Goal: Communication & Community: Answer question/provide support

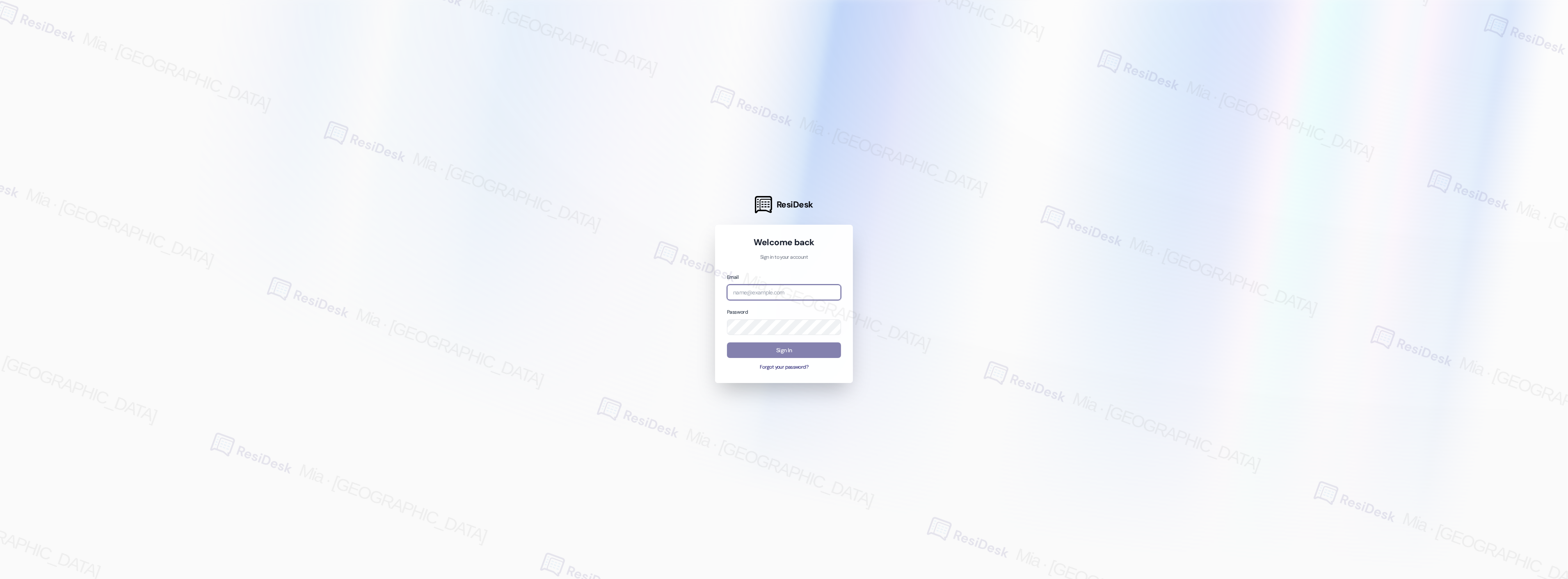
click at [780, 288] on input "email" at bounding box center [784, 293] width 114 height 16
drag, startPoint x: 760, startPoint y: 290, endPoint x: 711, endPoint y: 290, distance: 49.0
click at [711, 290] on div "ResiDesk Welcome back Sign in to your account Email ampro Password Sign In Forg…" at bounding box center [784, 289] width 1568 height 579
type input "automated-surveys-apartment_management_pros-mia.caampued@apartment_management_p…"
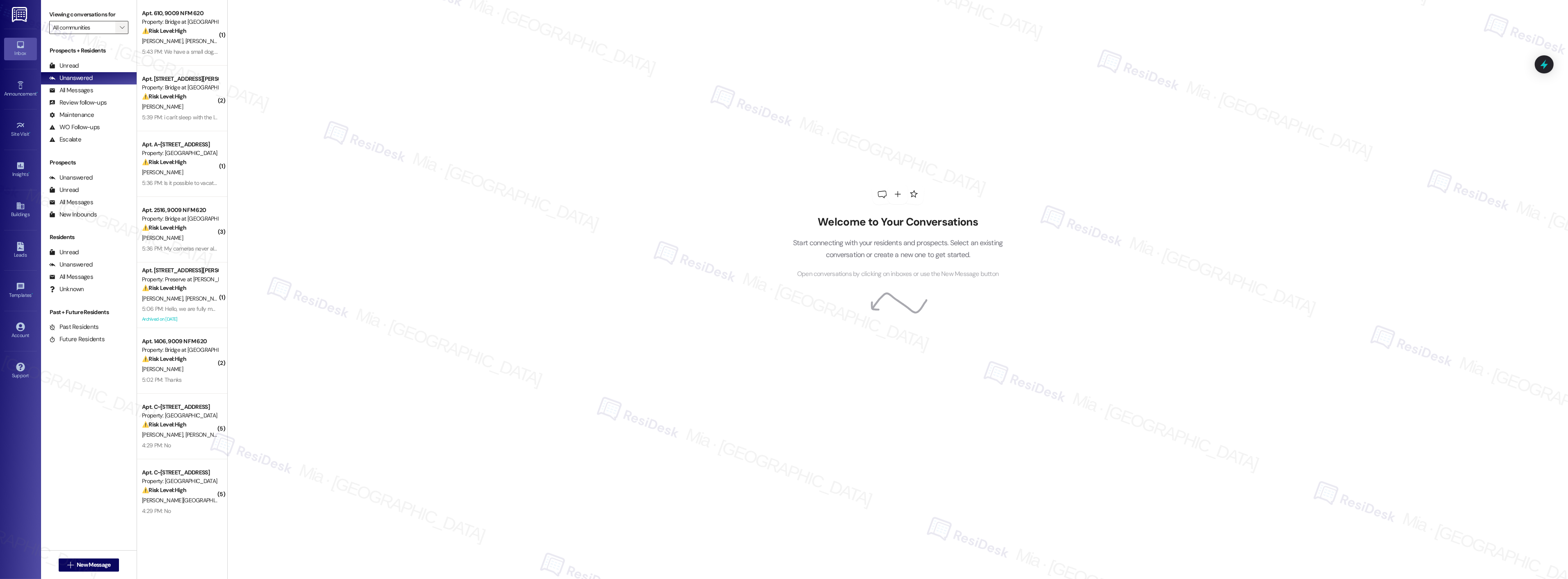
click at [118, 31] on span "" at bounding box center [122, 28] width 8 height 13
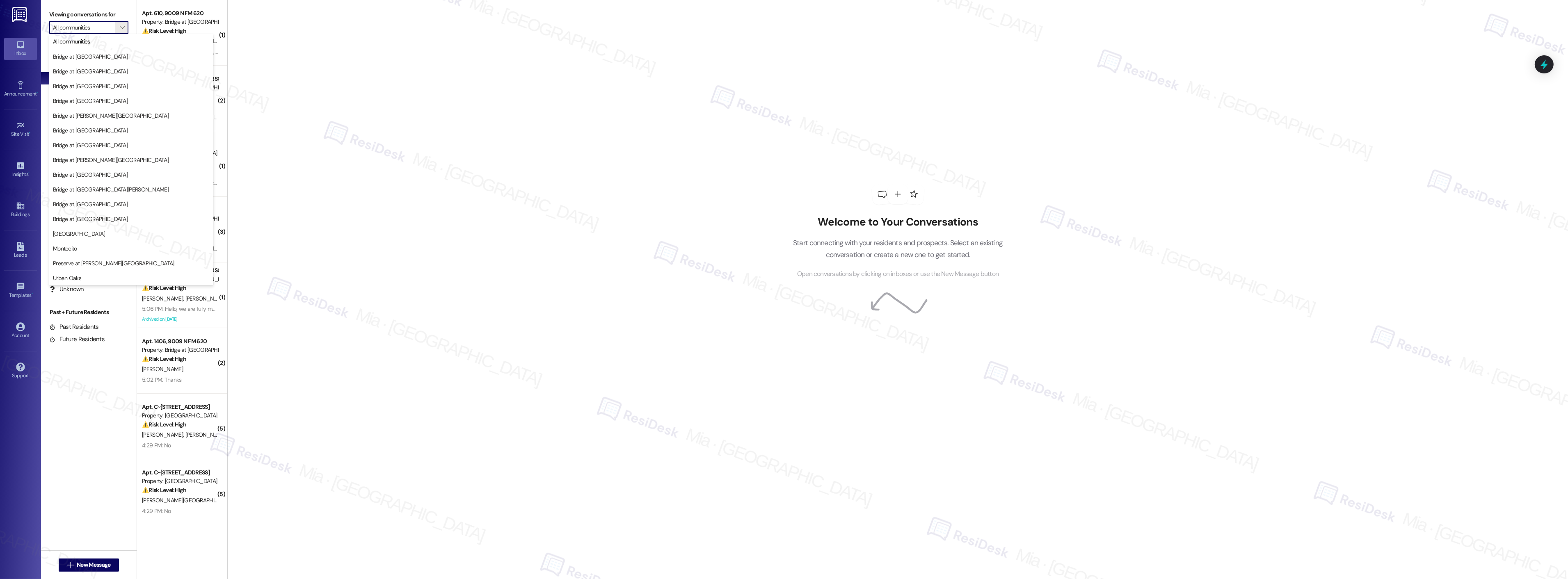
click at [358, 315] on div "Welcome to Your Conversations Start connecting with your residents and prospect…" at bounding box center [898, 289] width 1341 height 579
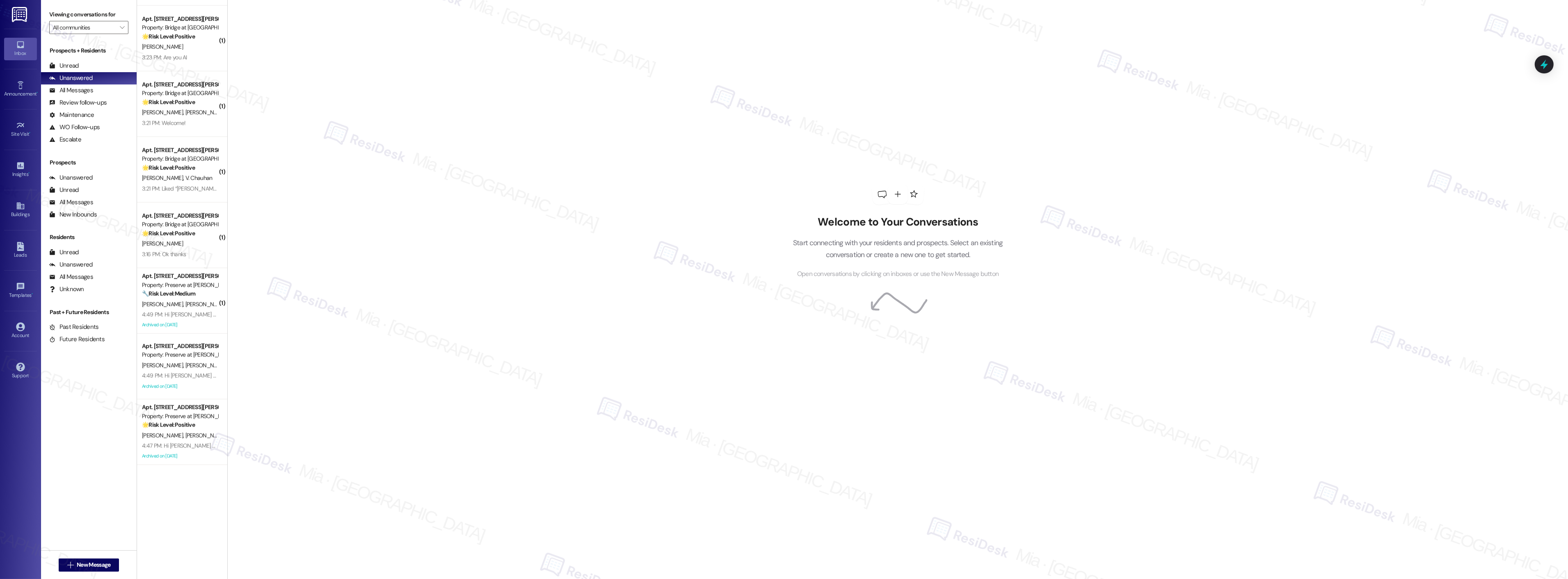
scroll to position [684, 0]
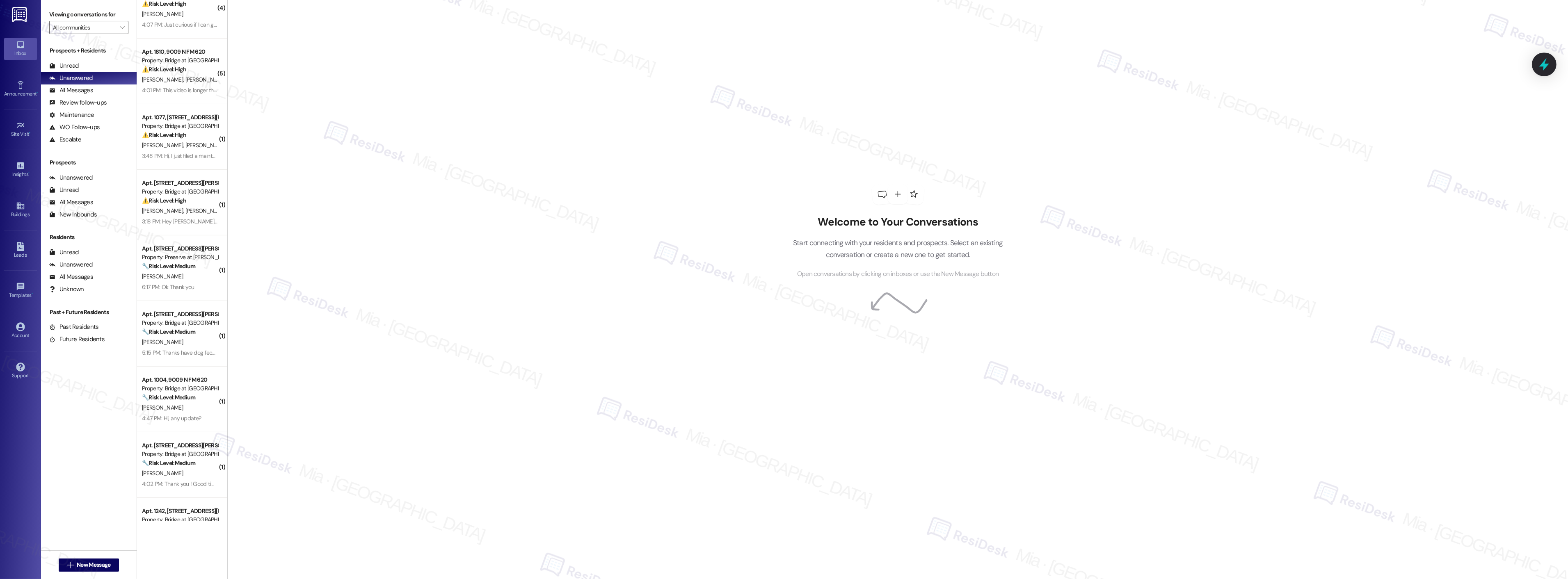
click at [1548, 72] on div at bounding box center [1544, 64] width 25 height 23
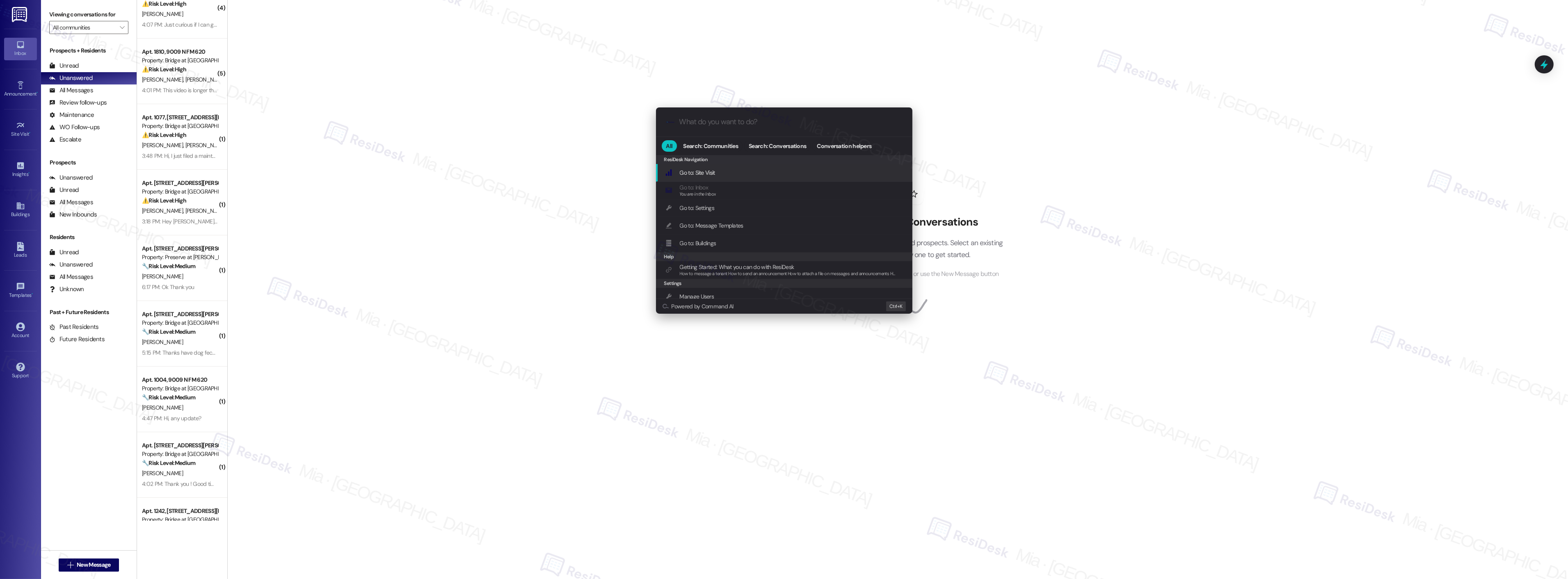
click at [734, 125] on input "What do you want to do?" at bounding box center [790, 121] width 223 height 9
type input "sla"
click at [735, 167] on div "Open Thread SLA Dashboard Add shortcut" at bounding box center [784, 173] width 256 height 17
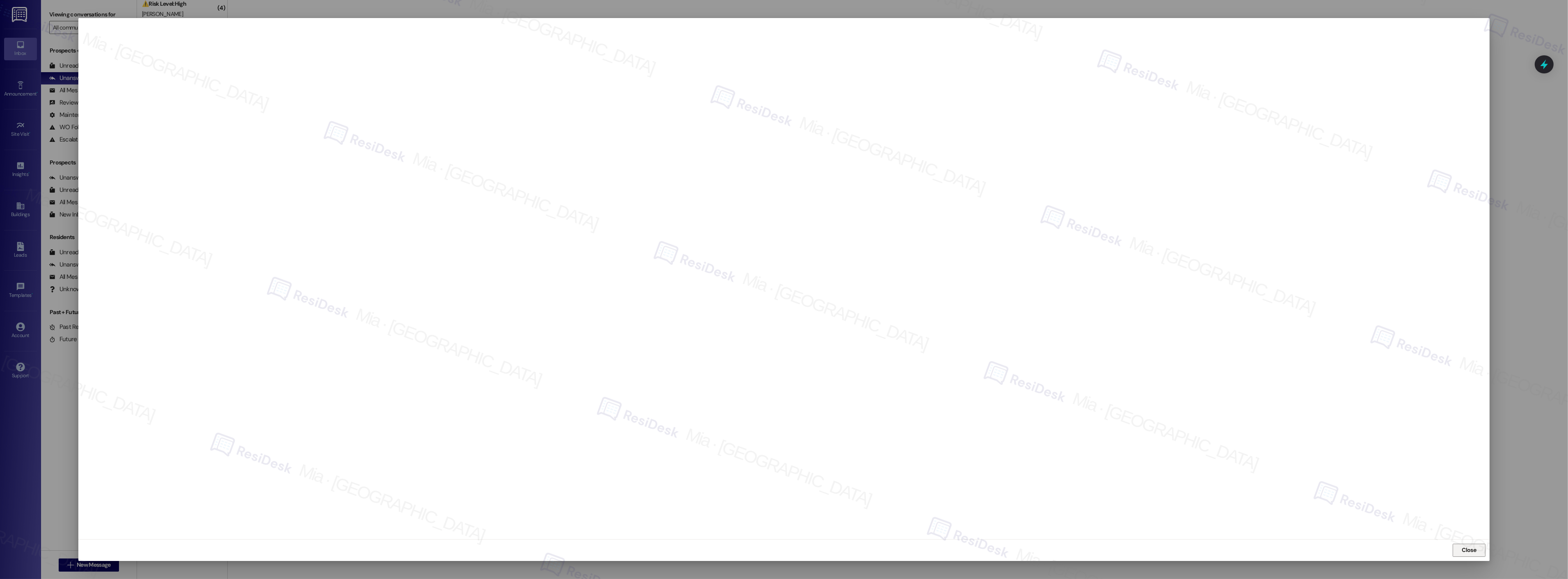
click at [1465, 551] on span "Close" at bounding box center [1469, 550] width 14 height 9
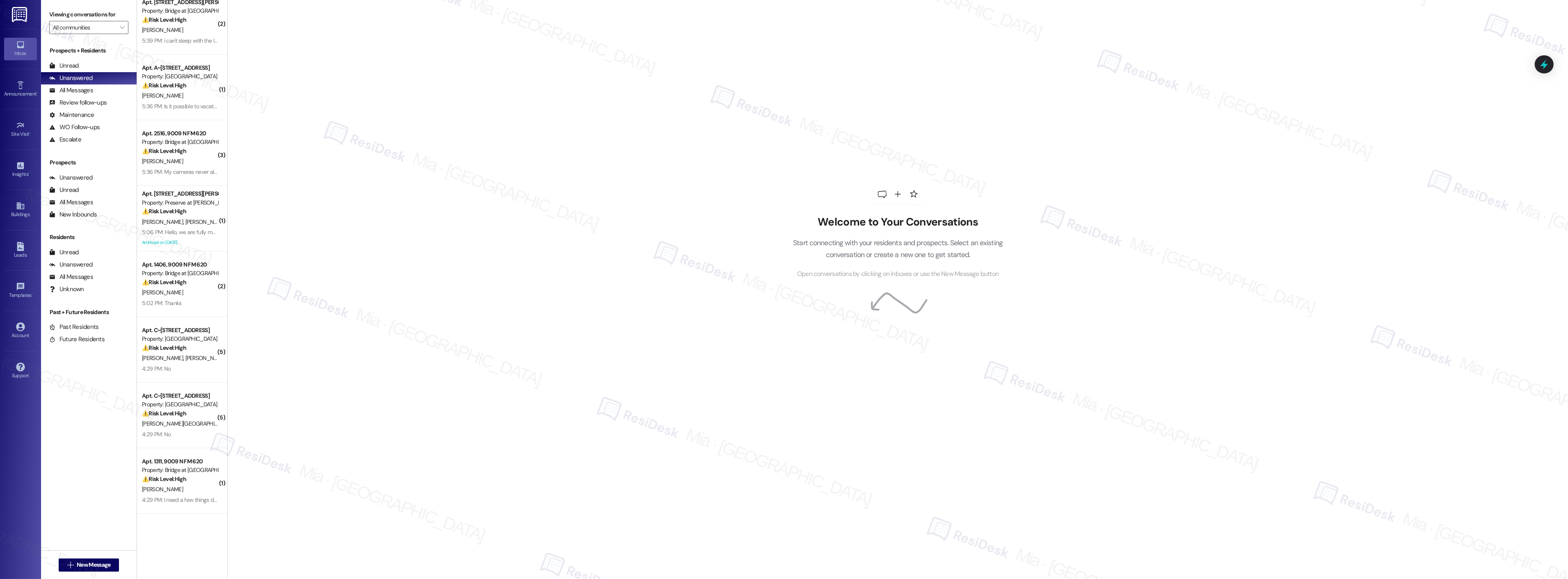
scroll to position [0, 0]
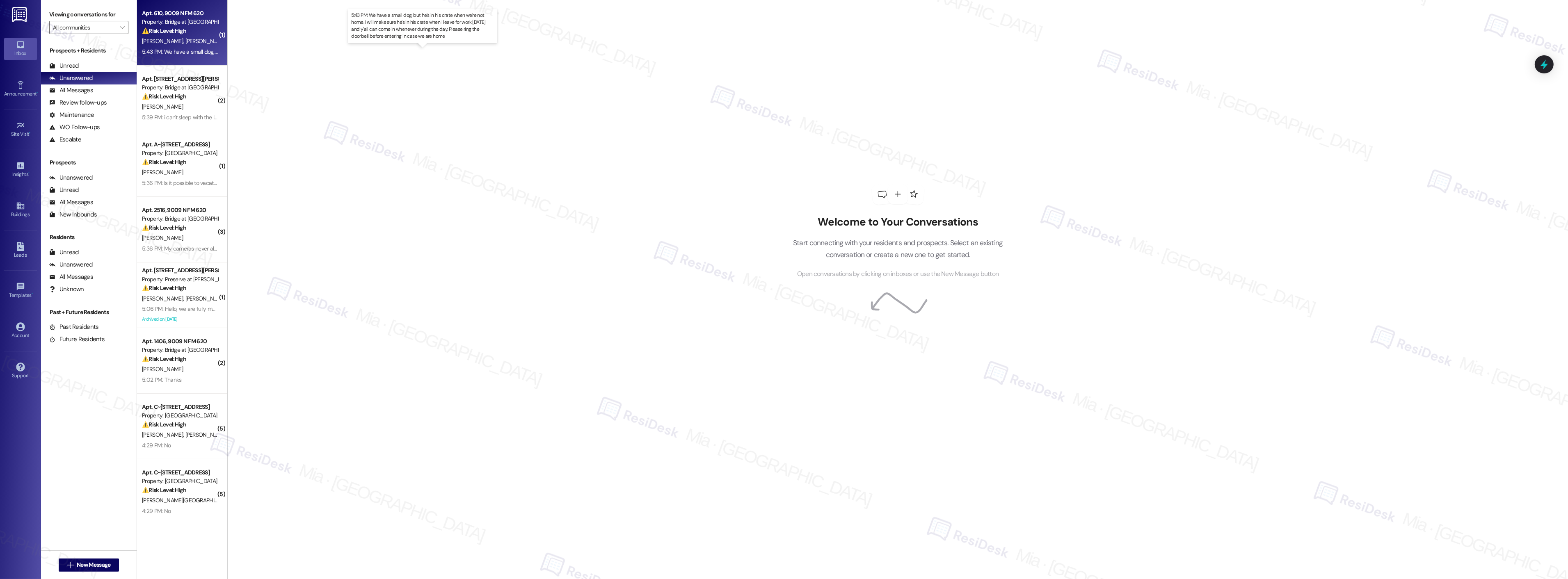
click at [154, 52] on div "5:43 PM: We have a small dog, but he's in his crate when we're not home. I will…" at bounding box center [428, 52] width 572 height 7
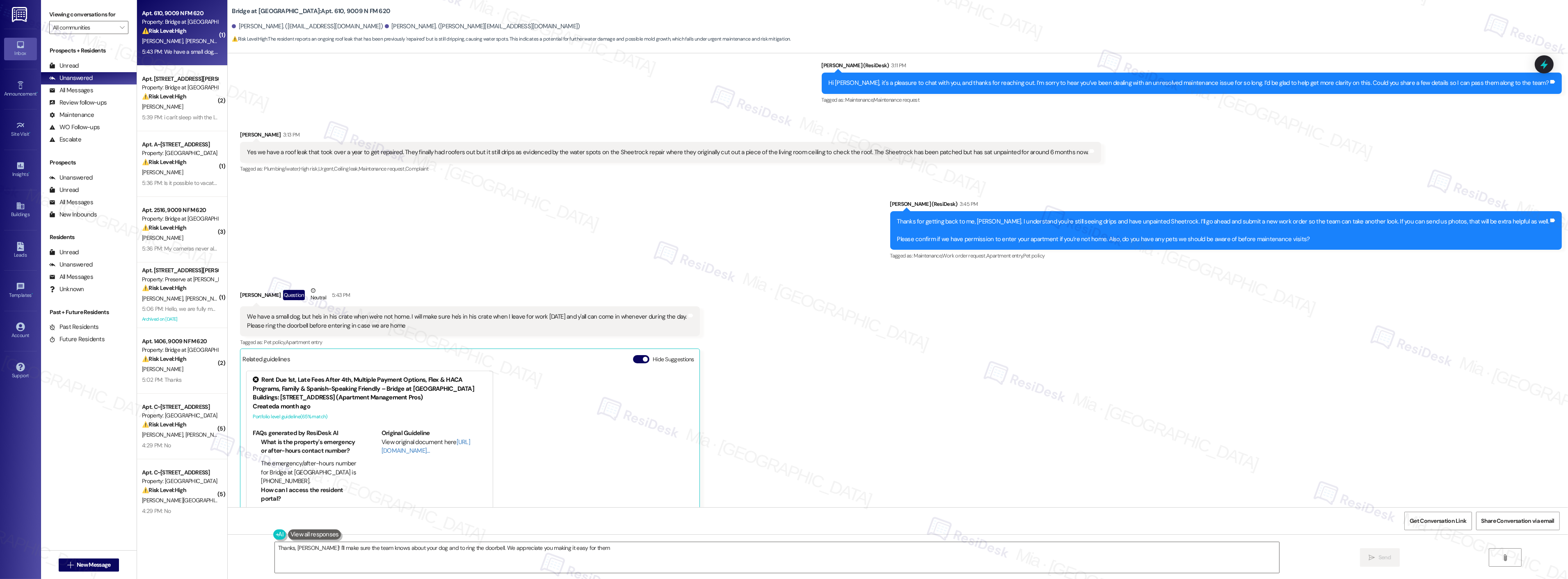
scroll to position [282, 0]
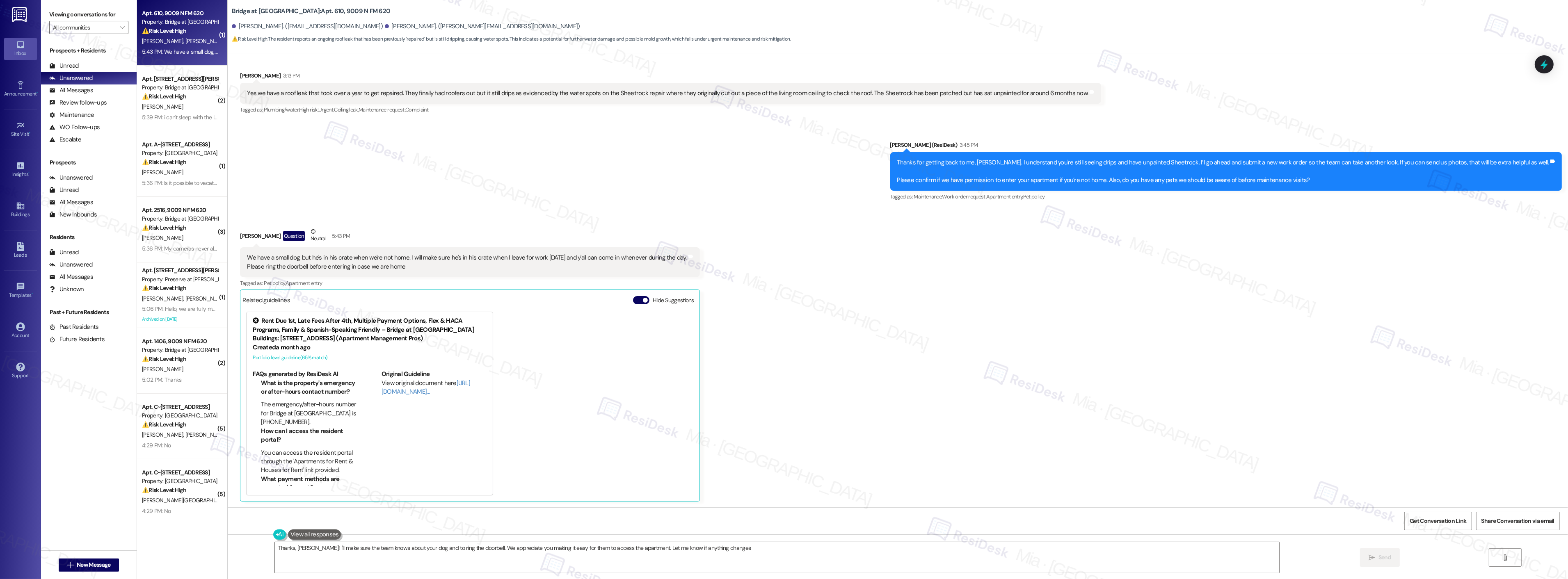
type textarea "Thanks, [PERSON_NAME]! I'll make sure the team knows about your dog and to ring…"
drag, startPoint x: 286, startPoint y: 93, endPoint x: 1080, endPoint y: 93, distance: 794.0
click at [1080, 93] on div "Received via SMS Jacob Moore 3:13 PM Yes we have a roof leak that took over a y…" at bounding box center [897, 87] width 1340 height 69
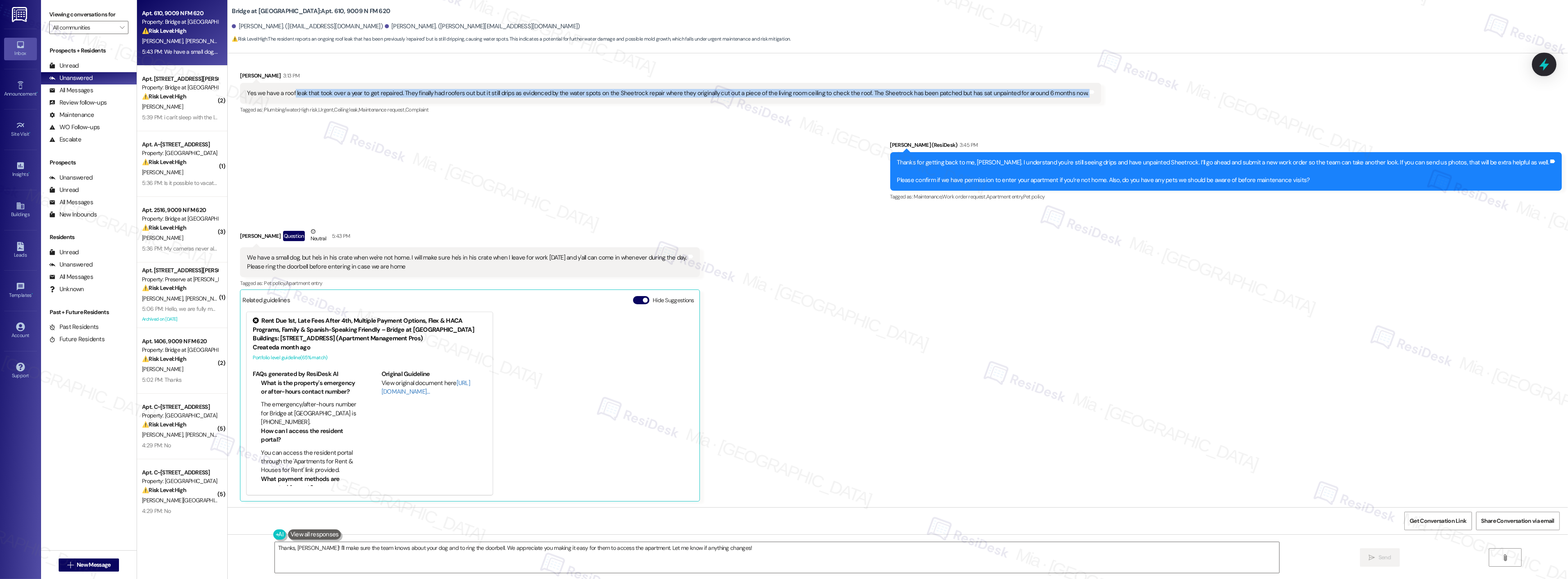
click at [1545, 64] on icon at bounding box center [1544, 64] width 10 height 13
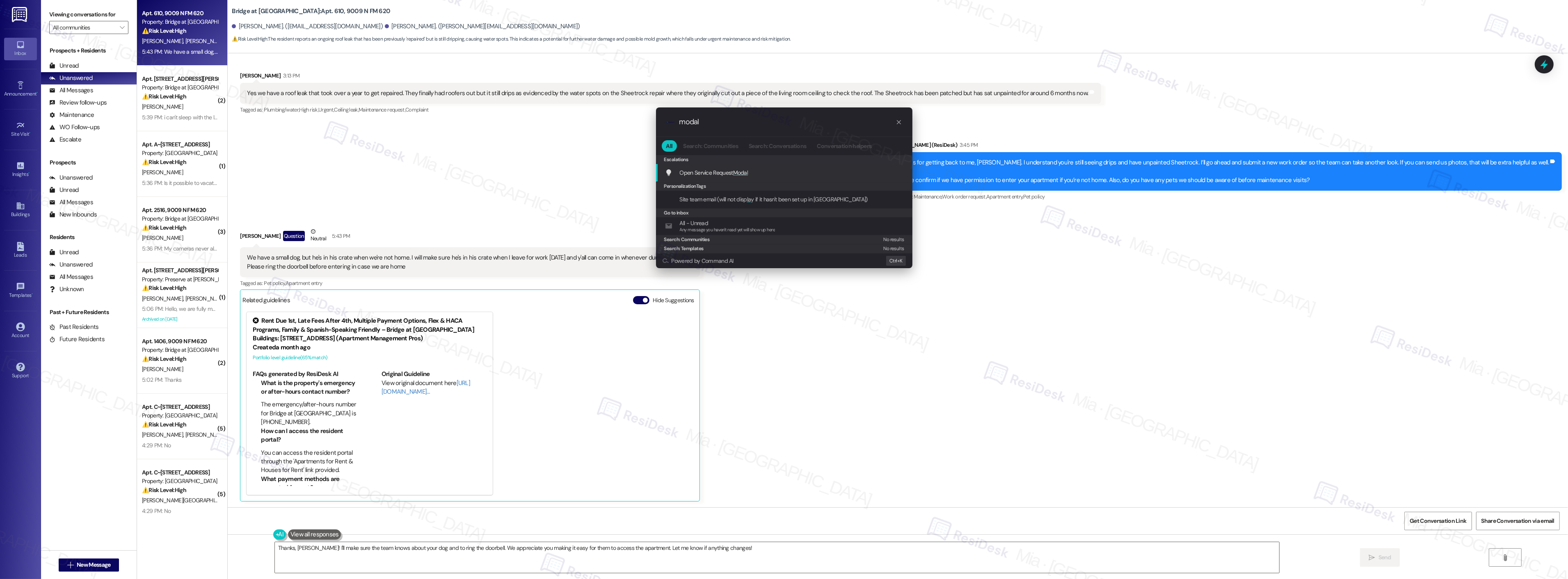
click at [734, 172] on span "Modal" at bounding box center [741, 172] width 15 height 7
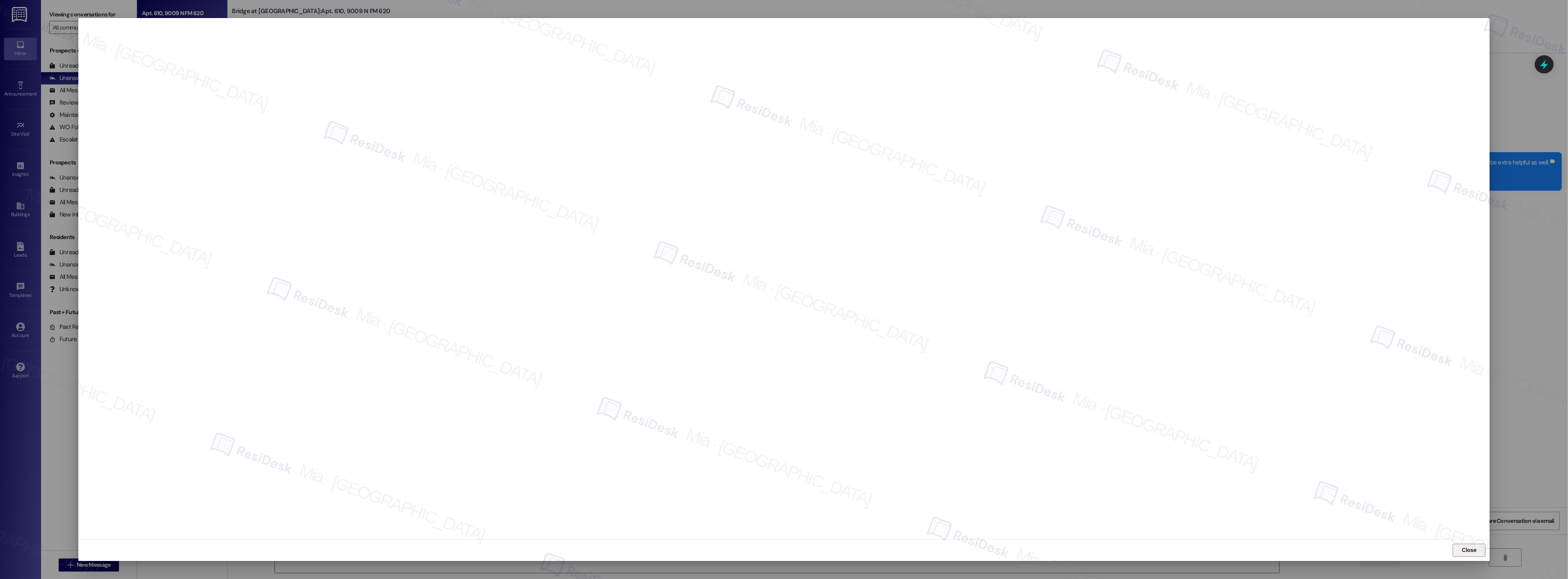
click at [1470, 550] on span "Close" at bounding box center [1469, 550] width 14 height 9
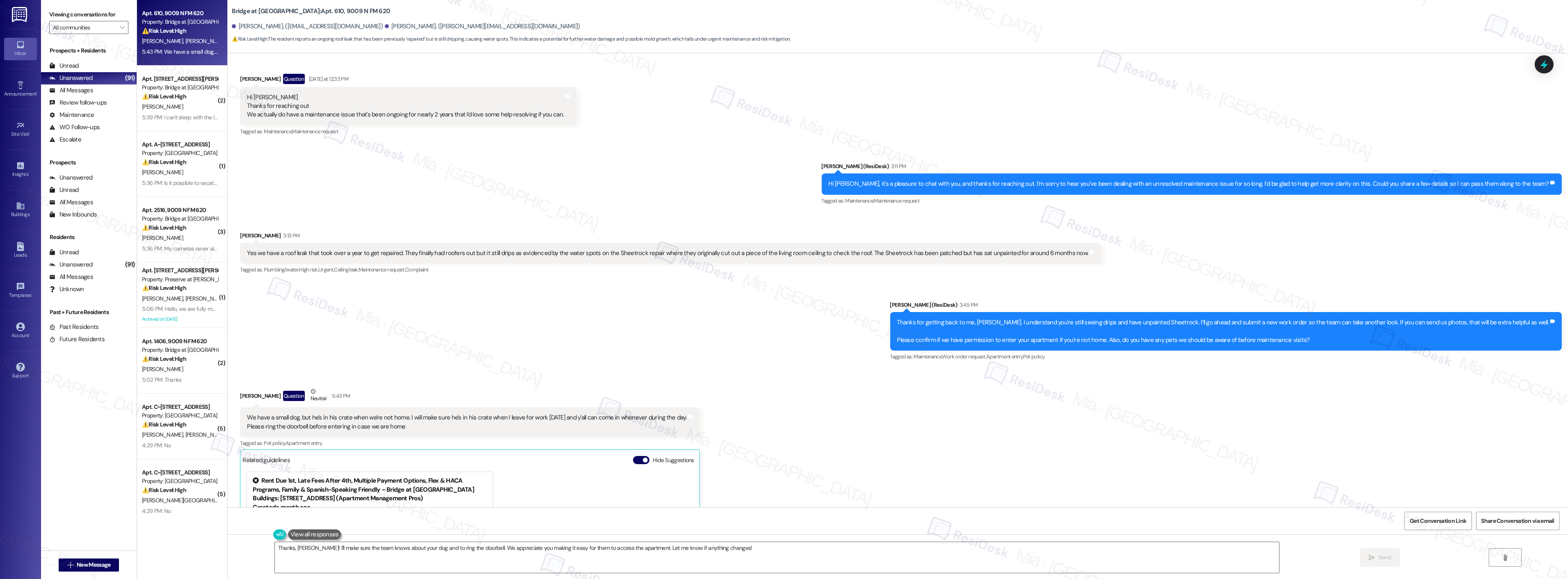
scroll to position [191, 0]
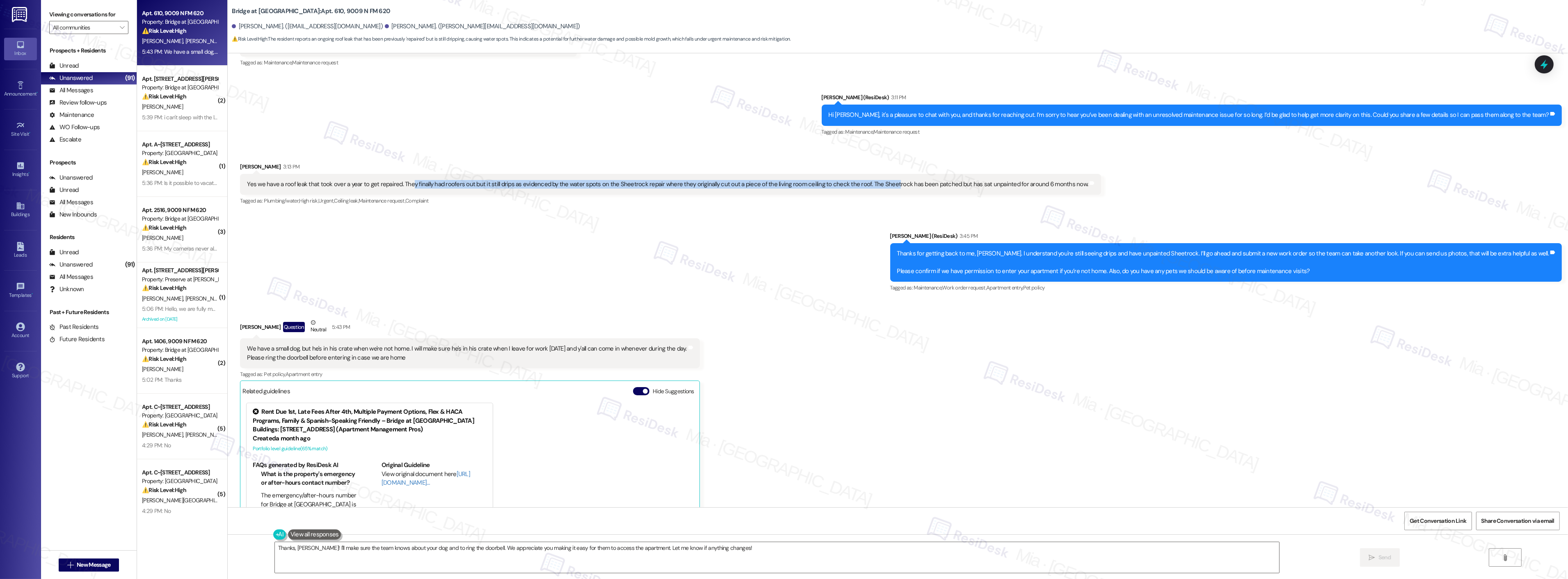
drag, startPoint x: 401, startPoint y: 182, endPoint x: 876, endPoint y: 183, distance: 475.0
click at [876, 183] on div "Yes we have a roof leak that took over a year to get repaired. They finally had…" at bounding box center [667, 184] width 841 height 9
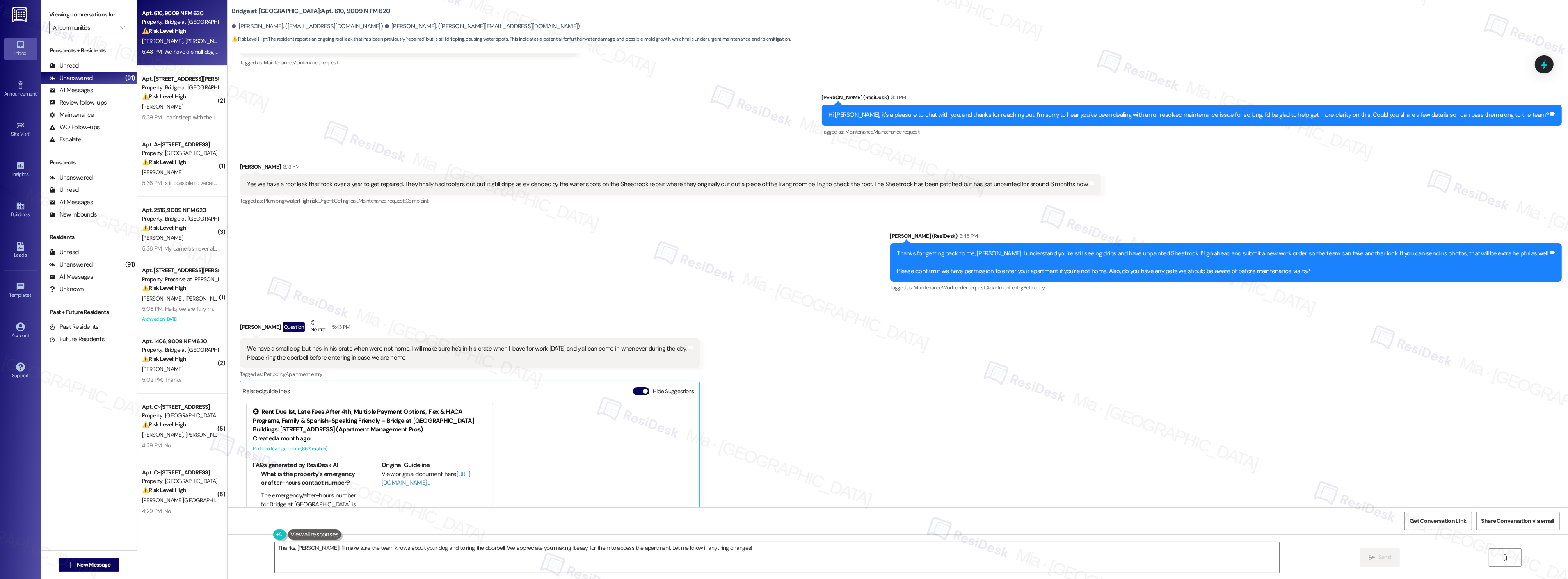
click at [247, 182] on div "Yes we have a roof leak that took over a year to get repaired. They finally had…" at bounding box center [667, 184] width 841 height 9
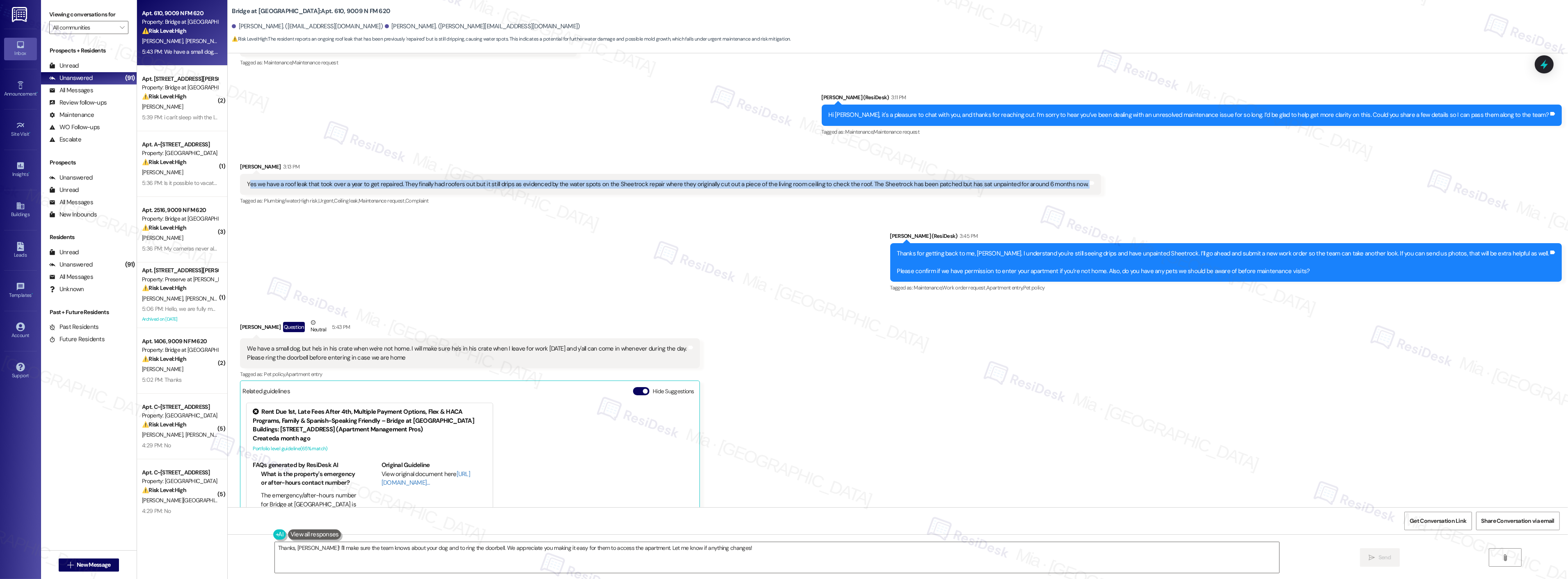
drag, startPoint x: 241, startPoint y: 183, endPoint x: 1059, endPoint y: 191, distance: 818.0
click at [1059, 191] on div "Yes we have a roof leak that took over a year to get repaired. They finally had…" at bounding box center [670, 184] width 861 height 21
copy div "es we have a roof leak that took over a year to get repaired. They finally had …"
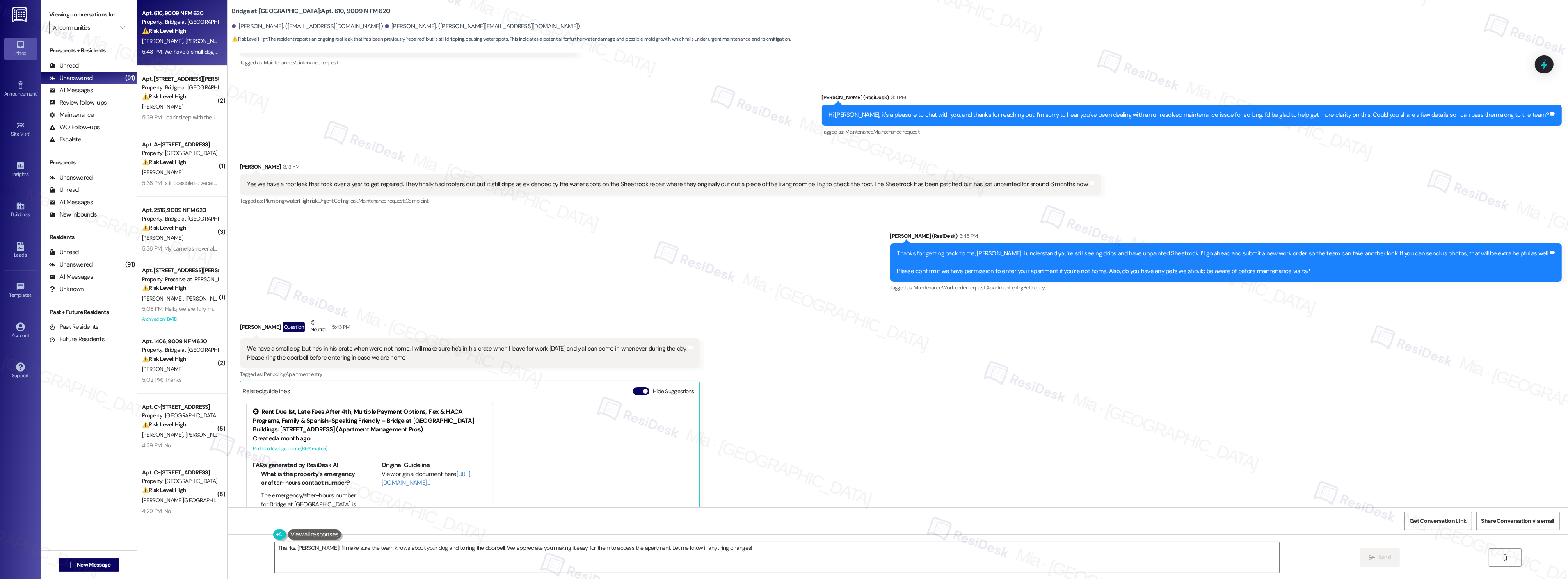
click at [967, 256] on div "Thanks for getting back to me, Jacob. I understand you're still seeing drips an…" at bounding box center [1222, 262] width 651 height 26
drag, startPoint x: 1092, startPoint y: 254, endPoint x: 1174, endPoint y: 254, distance: 82.0
click at [1174, 254] on div "Thanks for getting back to me, Jacob. I understand you're still seeing drips an…" at bounding box center [1222, 262] width 651 height 26
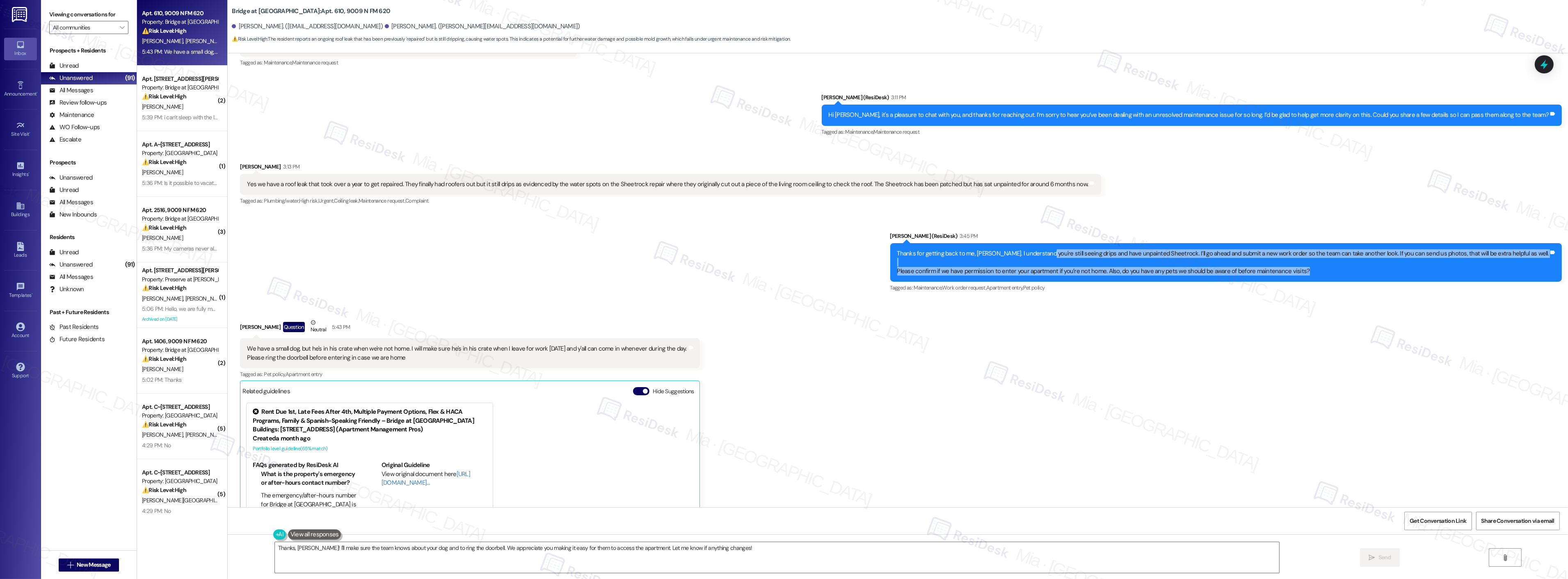
drag, startPoint x: 1081, startPoint y: 256, endPoint x: 1351, endPoint y: 273, distance: 270.5
click at [1351, 273] on div "Thanks for getting back to me, Jacob. I understand you're still seeing drips an…" at bounding box center [1222, 262] width 651 height 26
copy div "still seeing drips and have unpainted Sheetrock. I’ll go ahead and submit a new…"
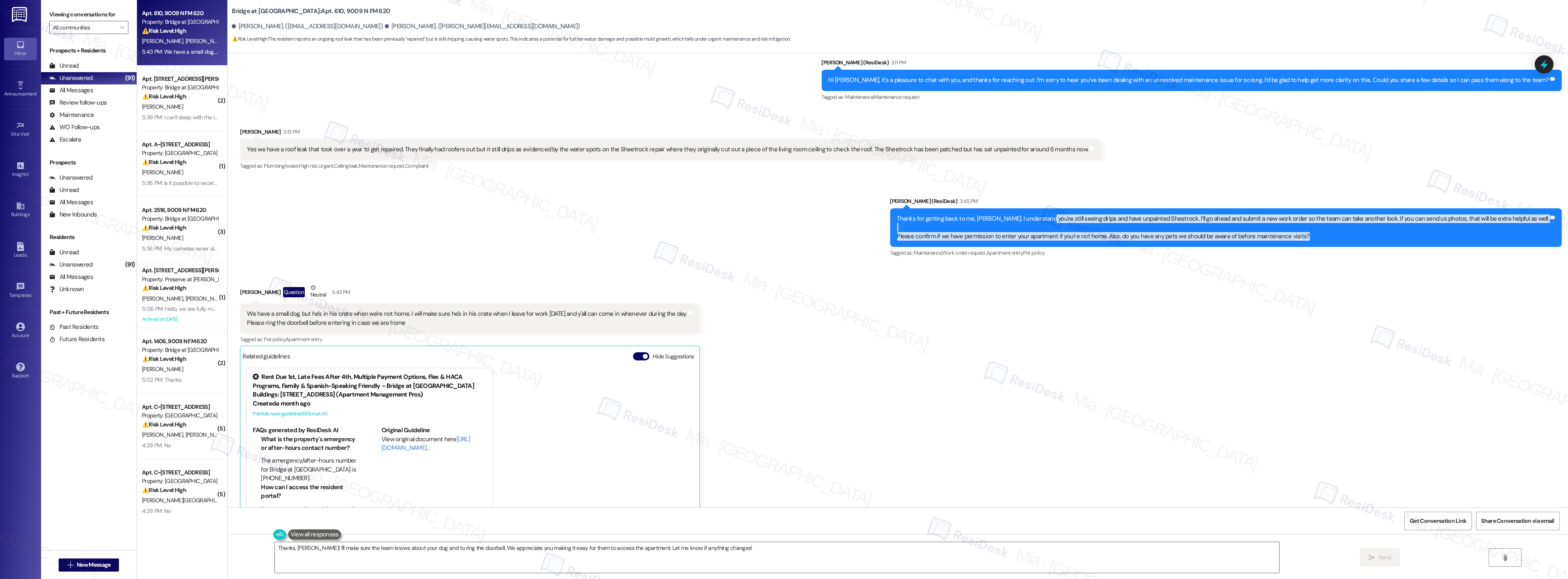
scroll to position [282, 0]
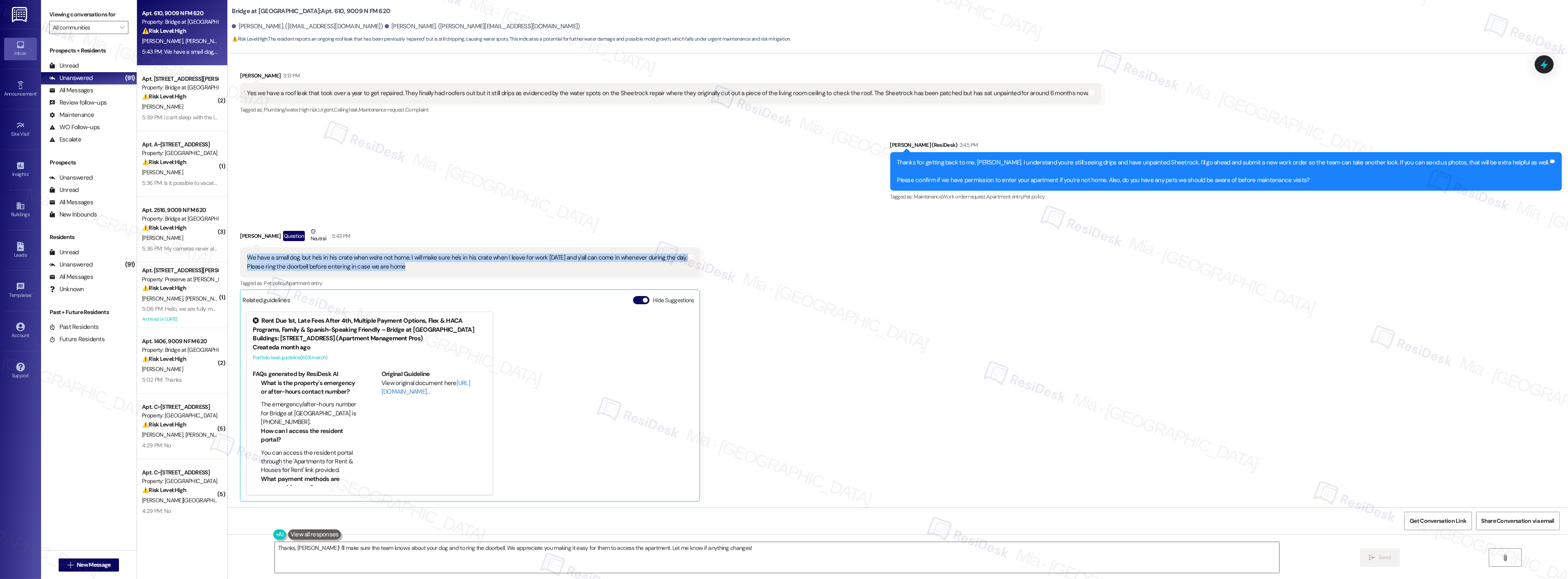
drag, startPoint x: 240, startPoint y: 259, endPoint x: 407, endPoint y: 264, distance: 167.1
click at [407, 264] on div "We have a small dog, but he's in his crate when we're not home. I will make sur…" at bounding box center [466, 262] width 439 height 17
copy div "We have a small dog, but he's in his crate when we're not home. I will make sur…"
click at [1545, 62] on icon at bounding box center [1544, 64] width 10 height 13
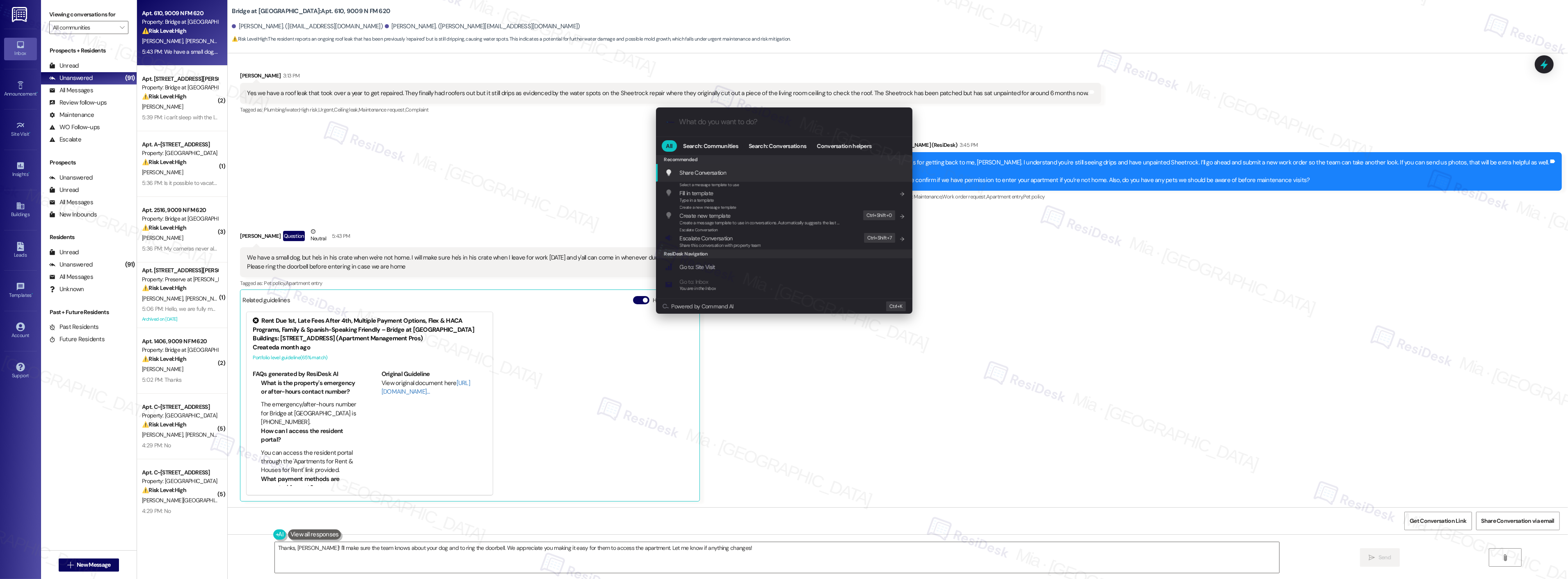
click at [702, 123] on input "What do you want to do?" at bounding box center [790, 121] width 223 height 9
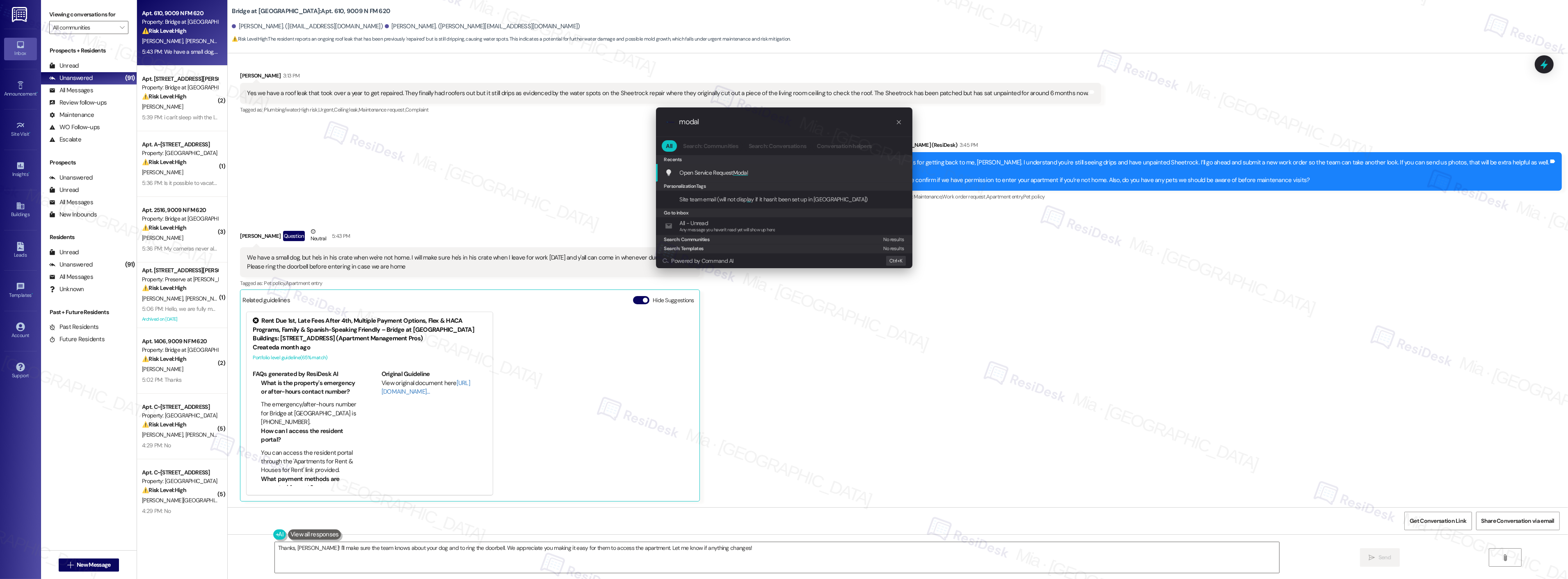
click at [721, 171] on span "Open Service Request Modal" at bounding box center [714, 172] width 68 height 7
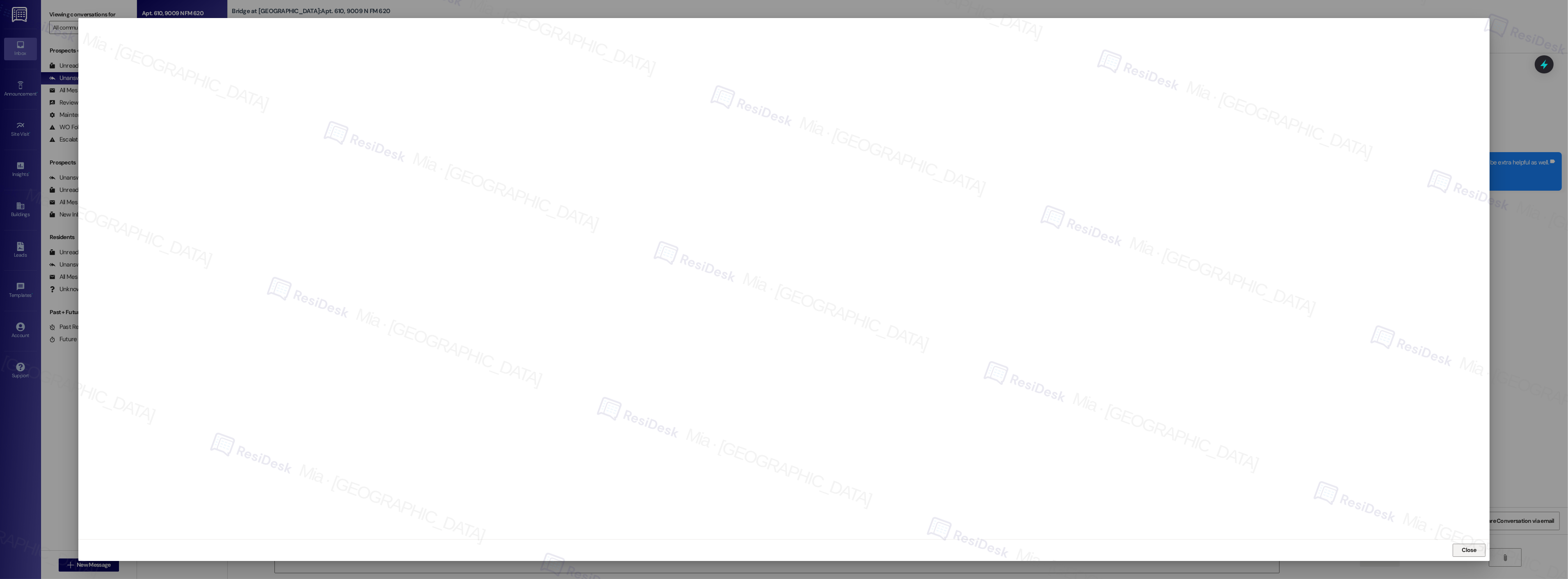
click at [1477, 548] on span "Close" at bounding box center [1469, 550] width 17 height 9
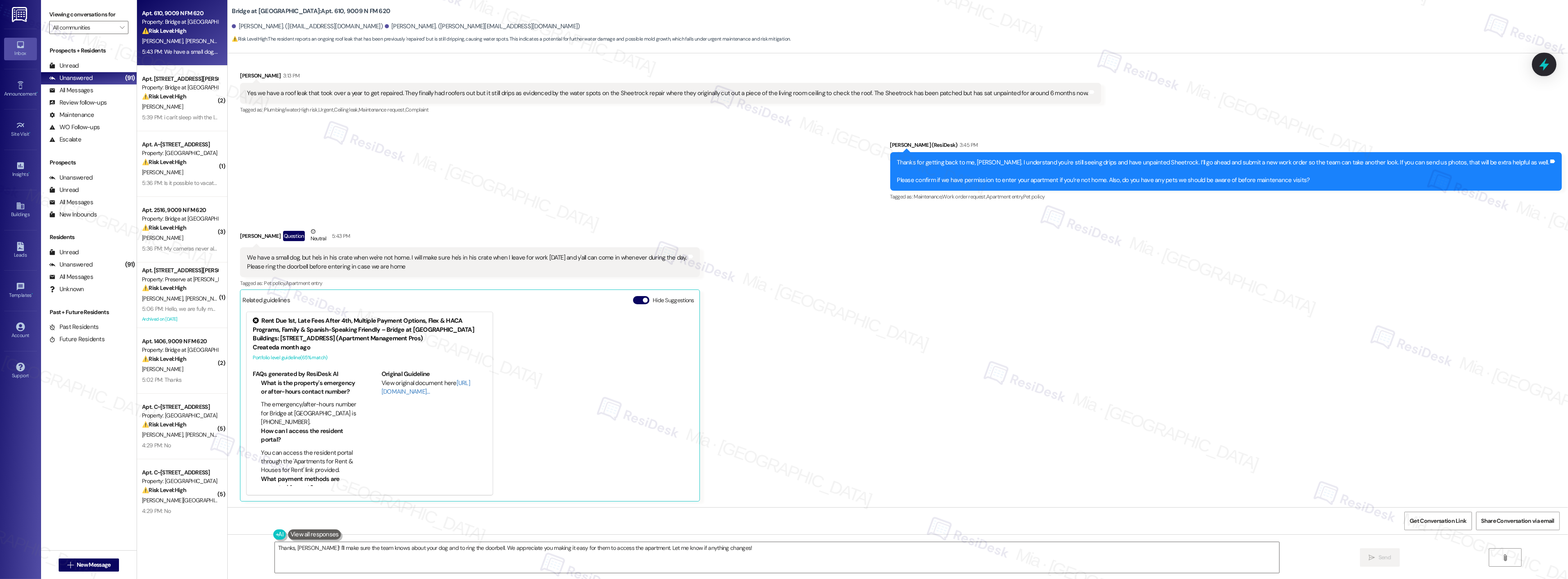
click at [1551, 66] on div at bounding box center [1544, 64] width 25 height 23
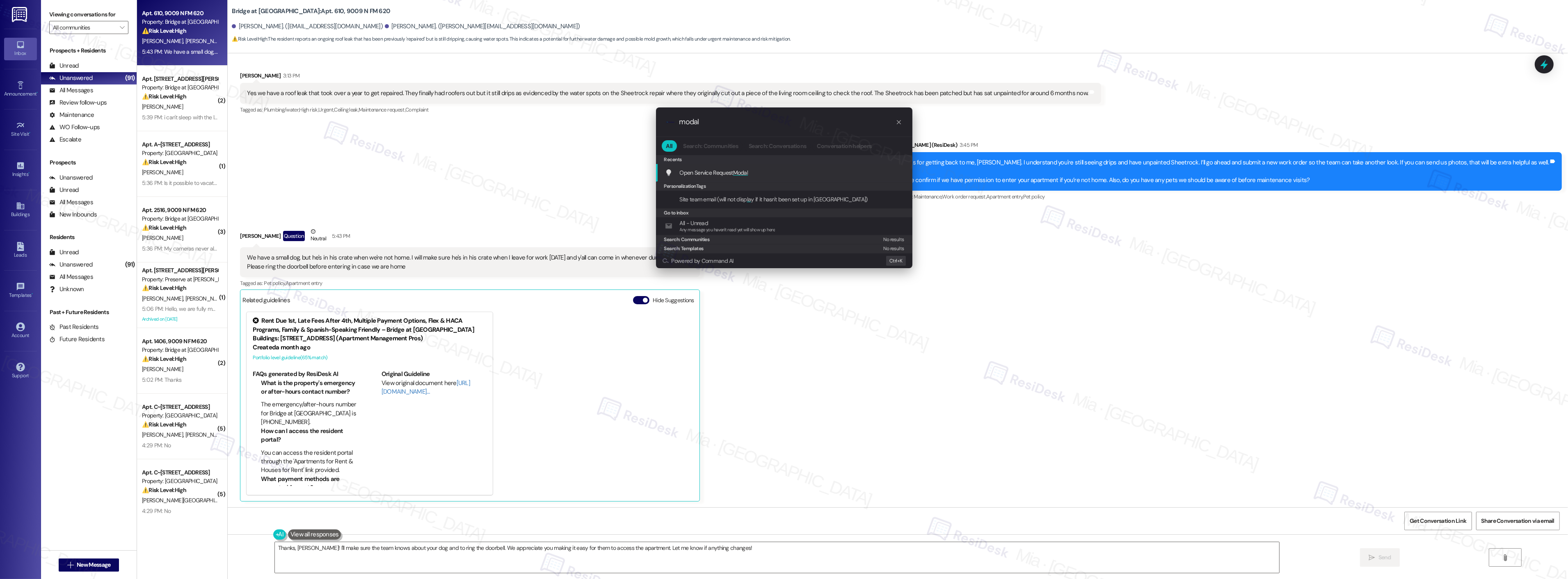
type input "modal"
click at [727, 175] on span "Open Service Request Modal" at bounding box center [714, 172] width 68 height 7
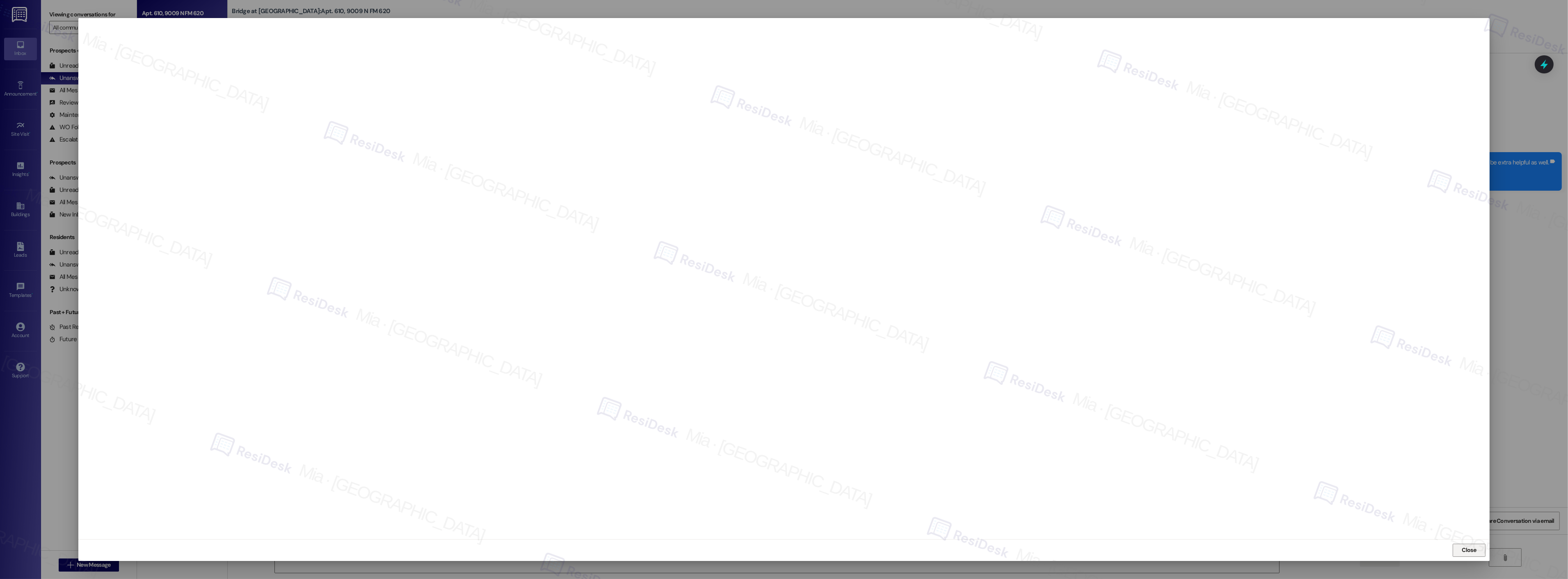
click at [1467, 550] on span "Close" at bounding box center [1469, 550] width 14 height 9
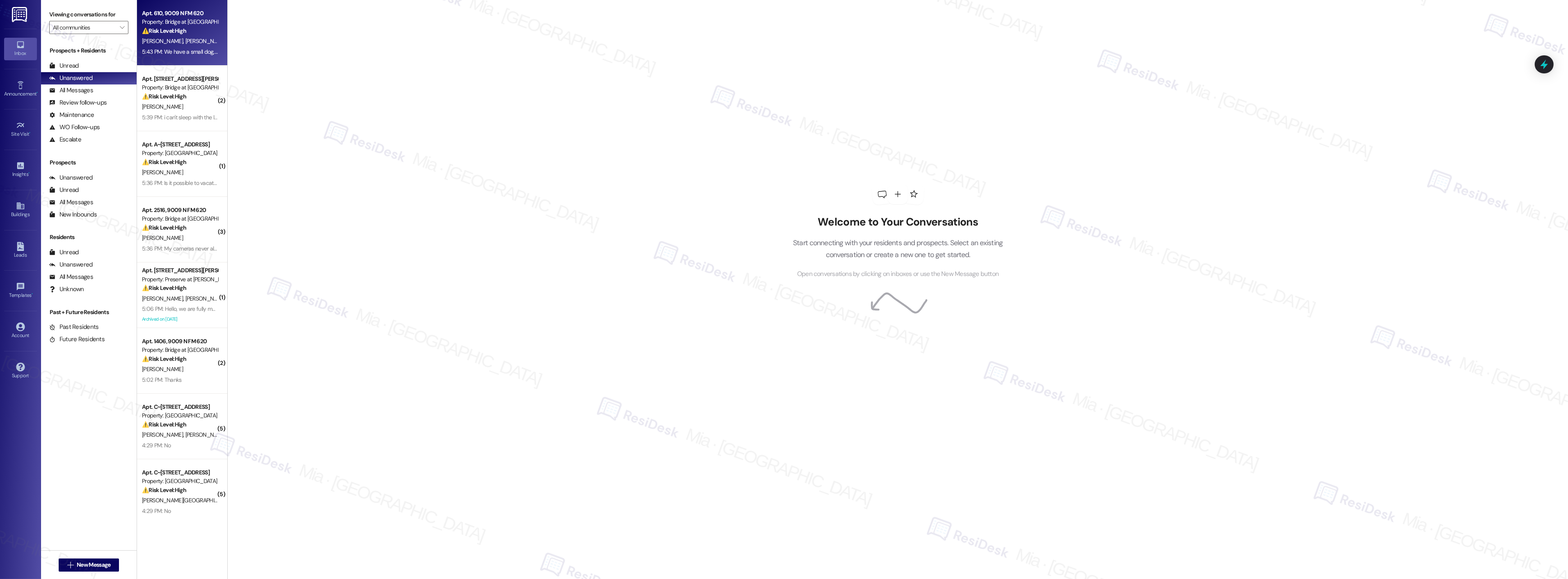
click at [197, 56] on div "5:43 PM: We have a small dog, but he's in his crate when we're not home. I will…" at bounding box center [180, 52] width 78 height 10
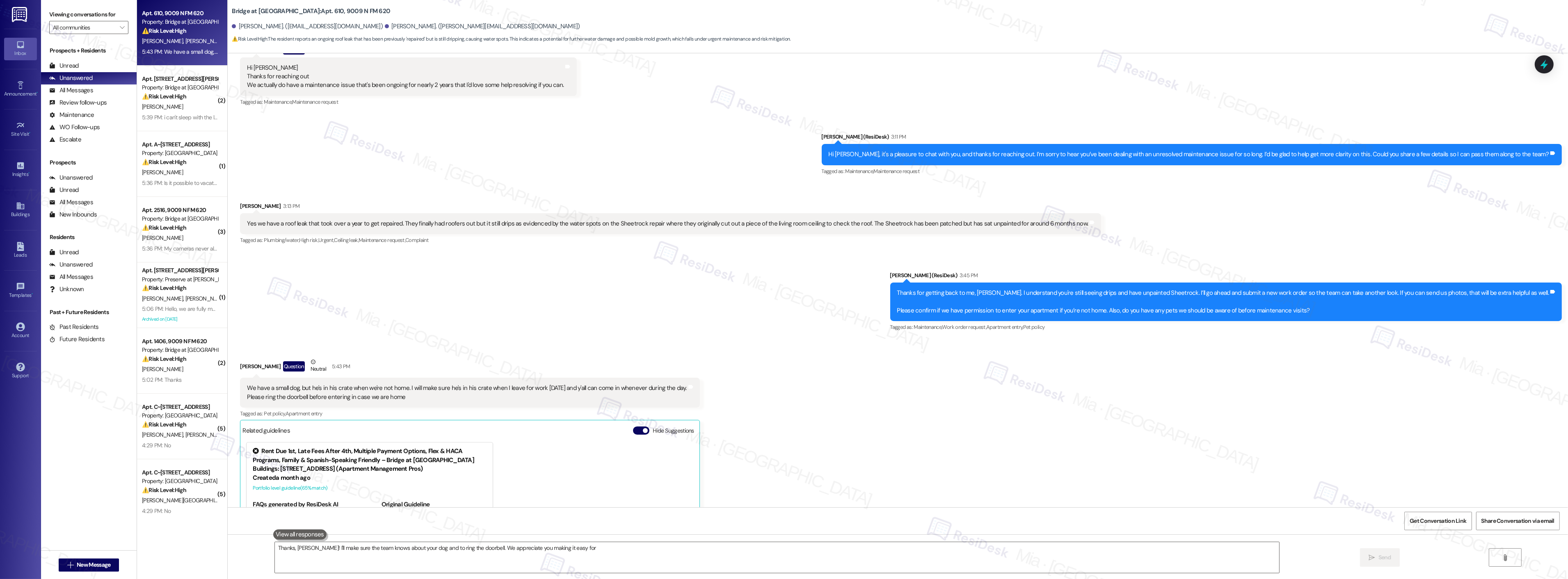
scroll to position [282, 0]
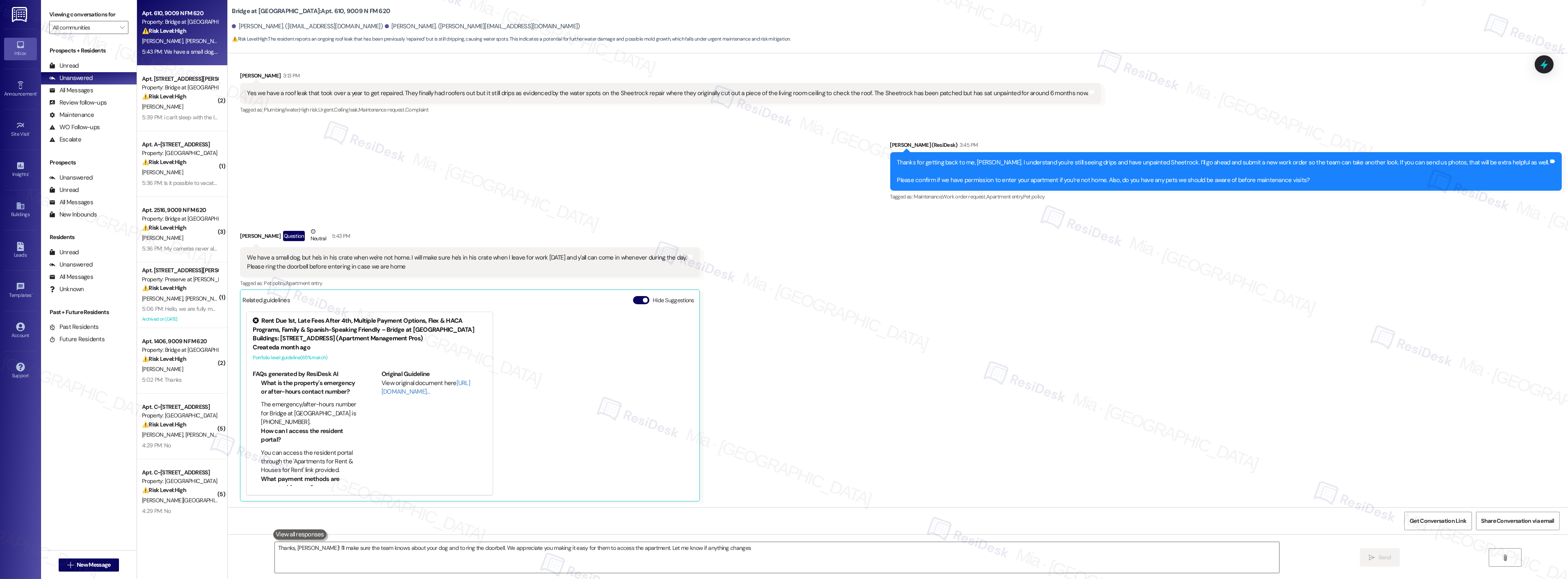
type textarea "Thanks, [PERSON_NAME]! I'll make sure the team knows about your dog and to ring…"
click at [1542, 58] on icon at bounding box center [1544, 64] width 14 height 14
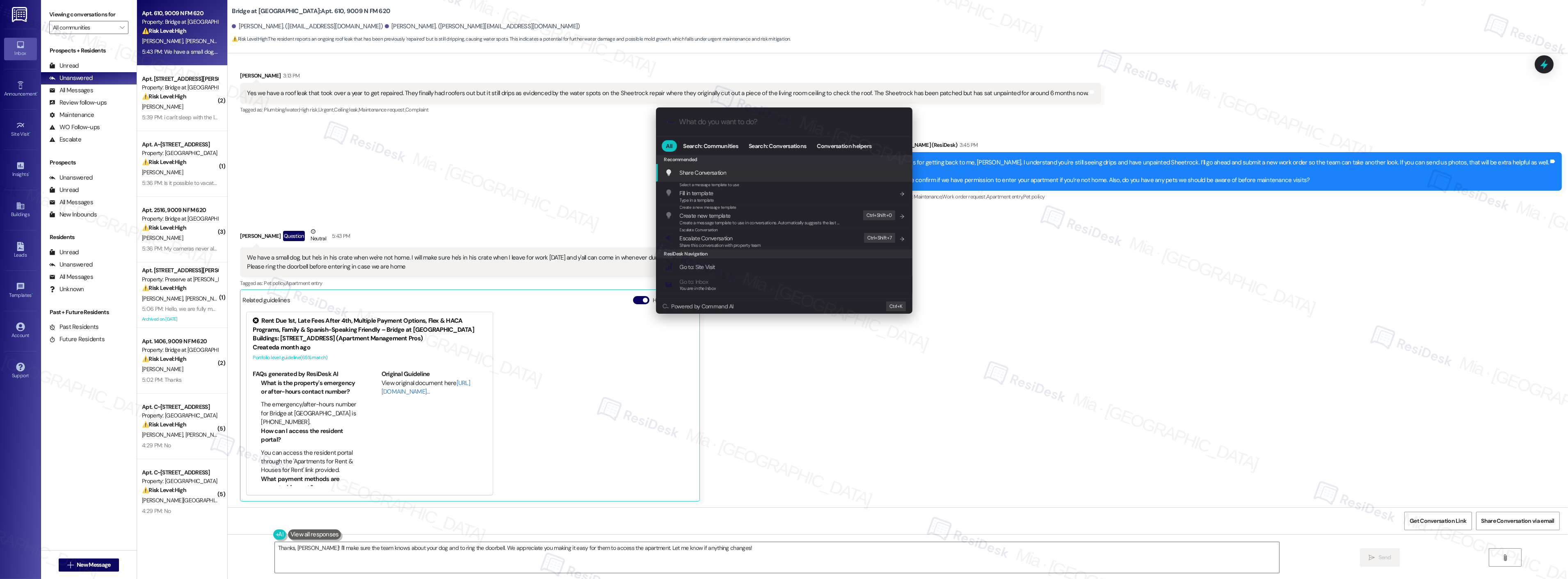
click at [715, 121] on input "What do you want to do?" at bounding box center [790, 121] width 223 height 9
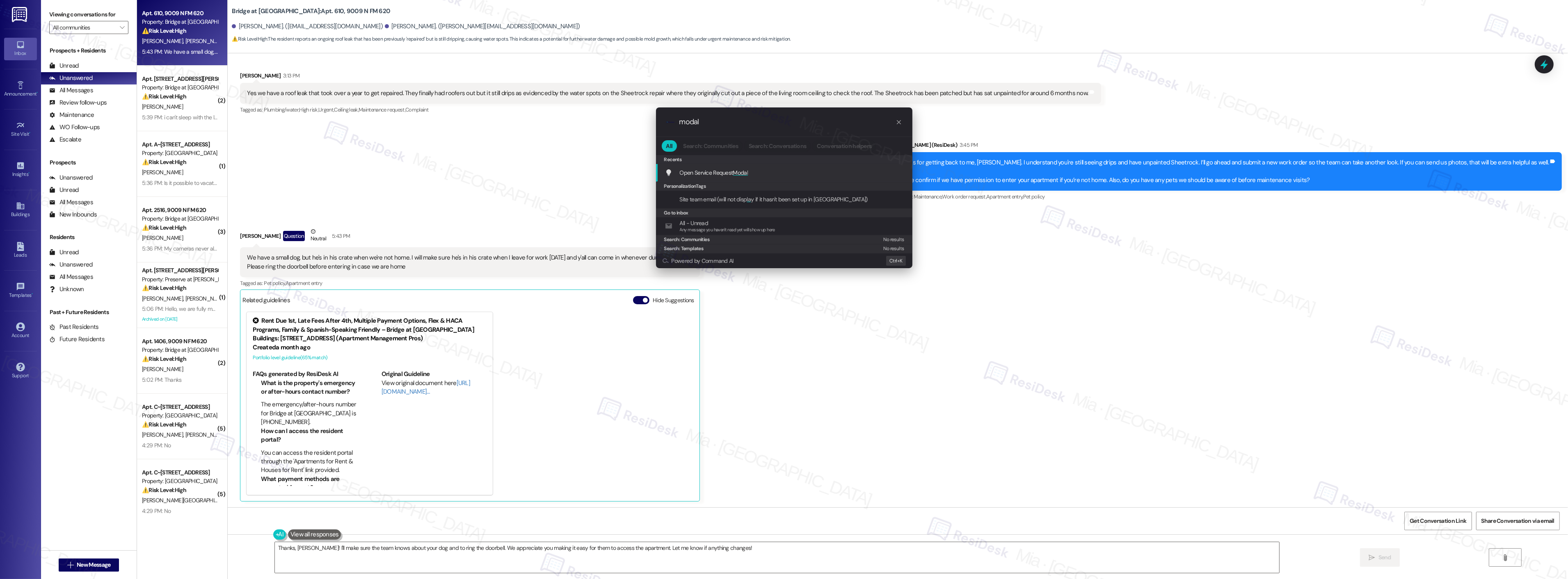
type input "modal"
click at [727, 167] on div "Open Service Request Modal Add shortcut" at bounding box center [784, 173] width 256 height 17
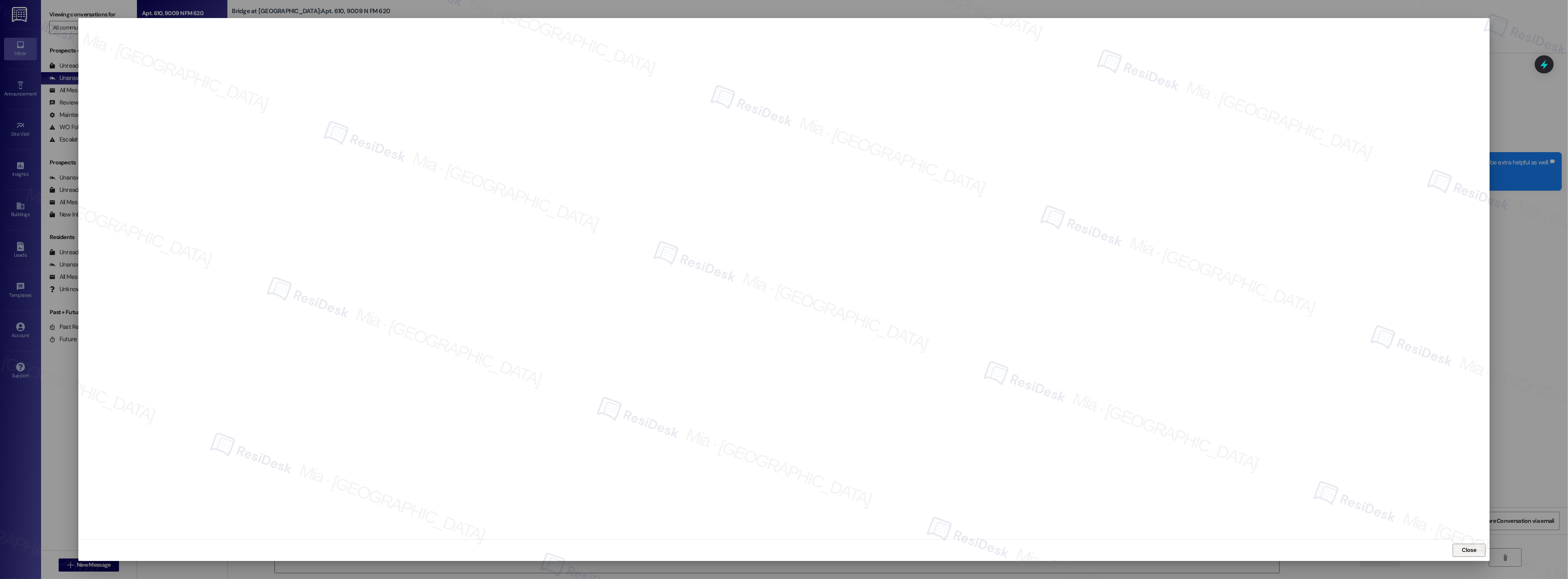
click at [1471, 547] on span "Close" at bounding box center [1469, 550] width 14 height 9
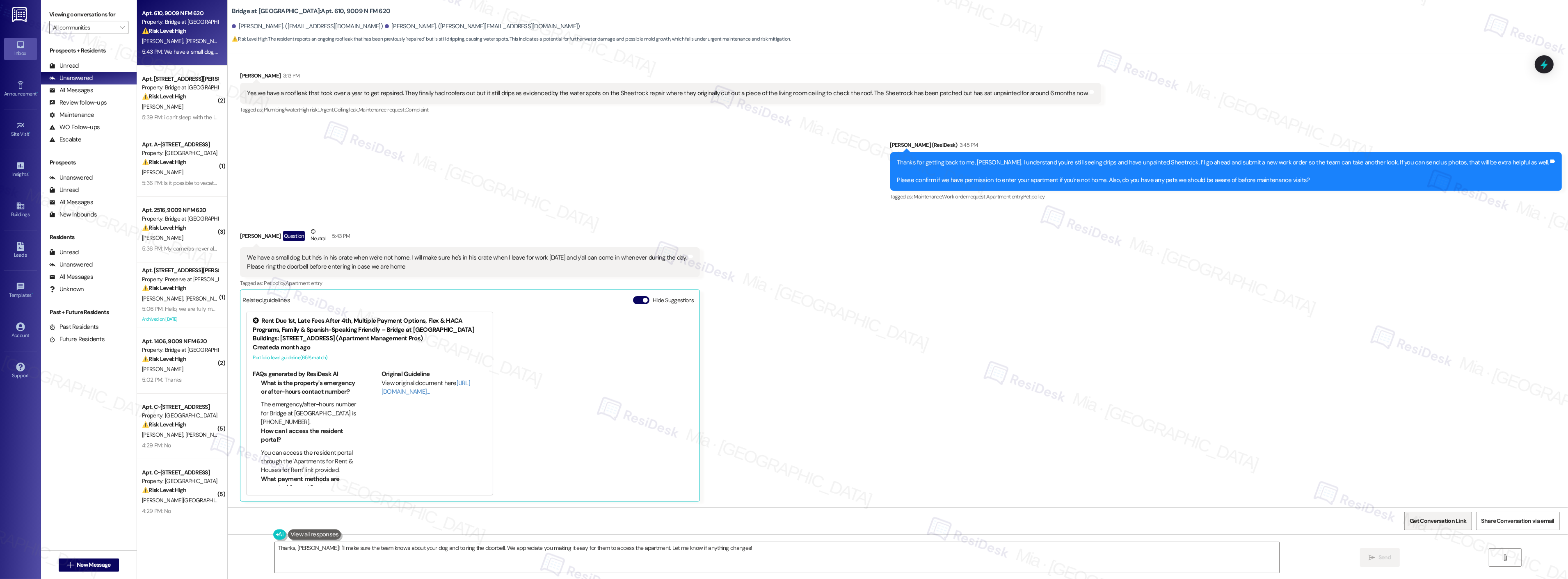
click at [1435, 523] on span "Get Conversation Link" at bounding box center [1438, 521] width 56 height 9
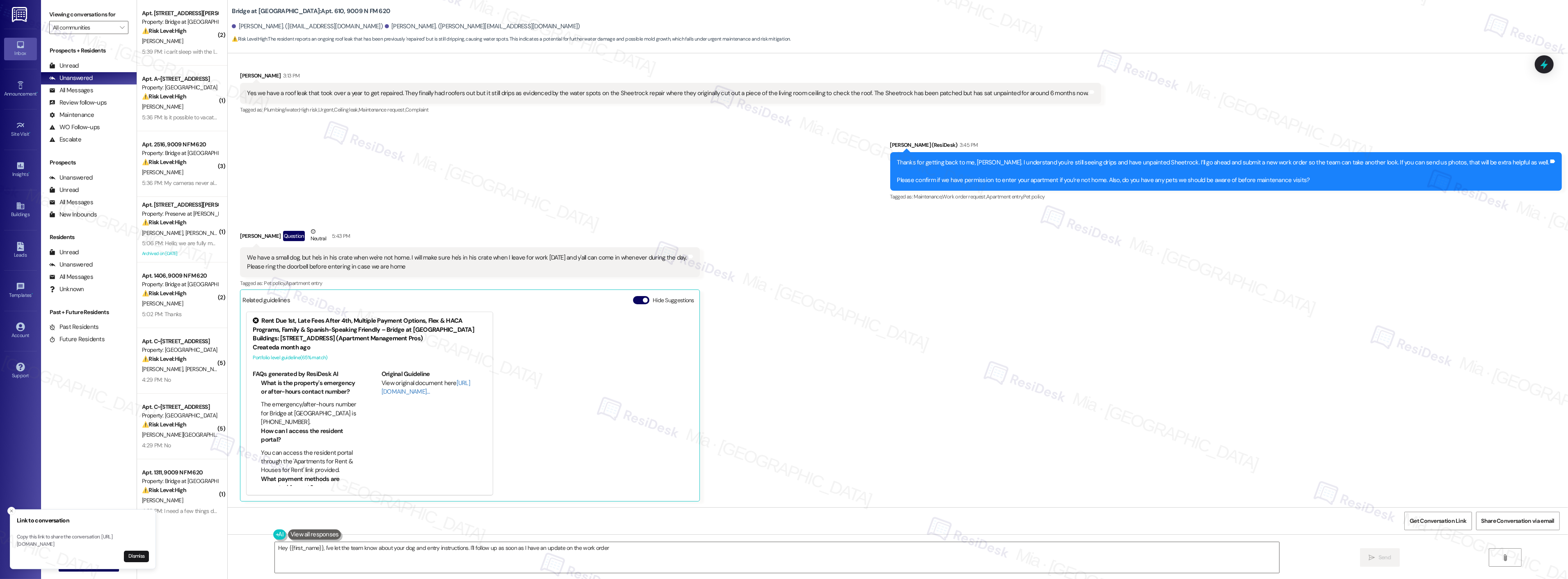
type textarea "Hey {{first_name}}, I've let the team know about your dog and entry instruction…"
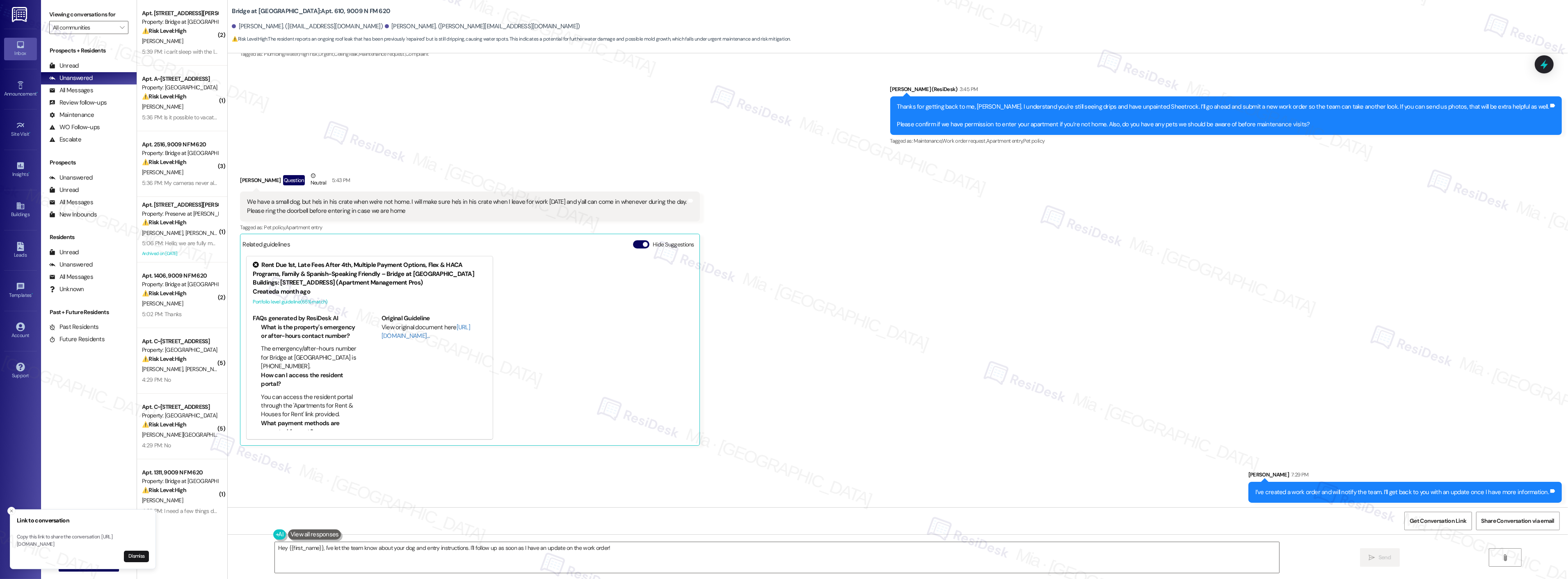
scroll to position [339, 0]
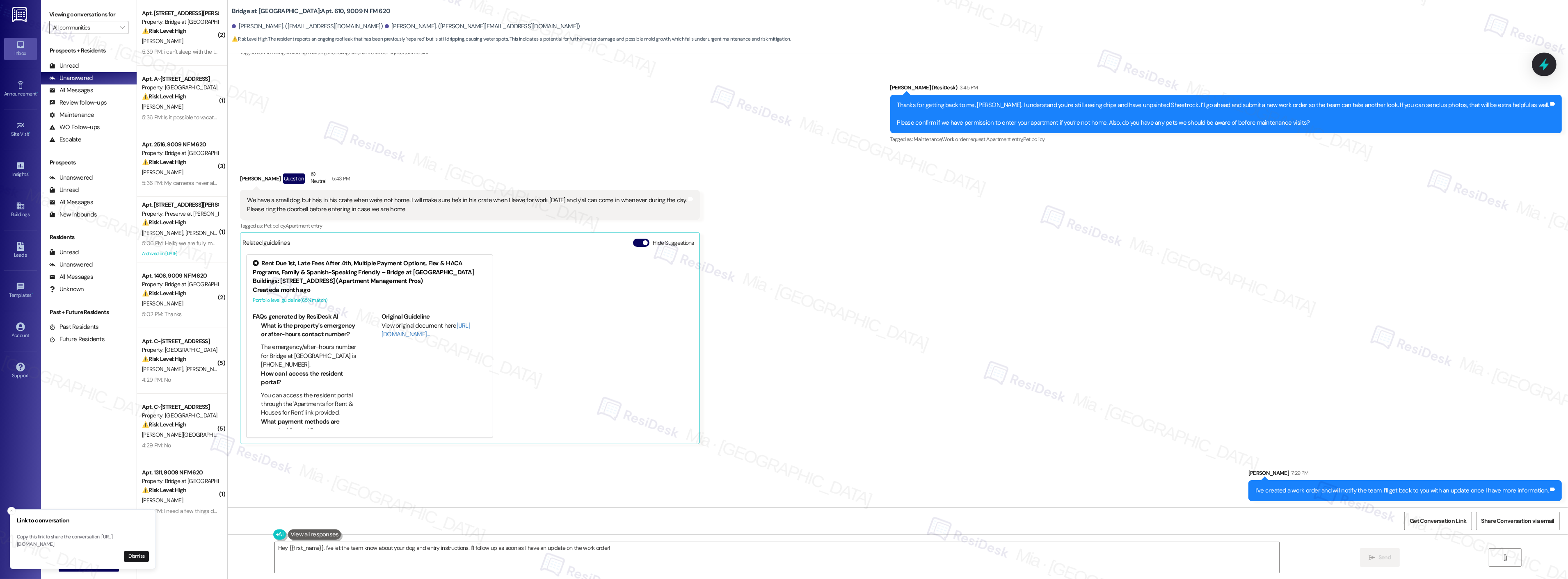
click at [1546, 64] on icon at bounding box center [1544, 64] width 10 height 13
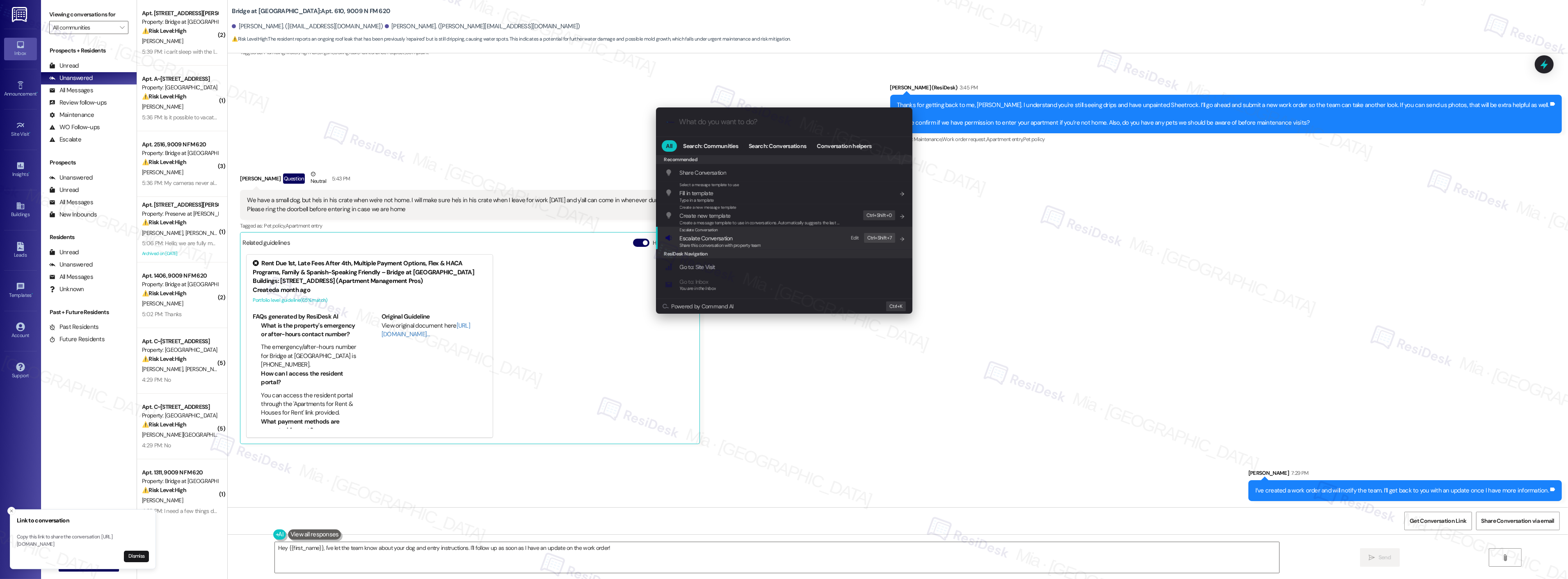
click at [716, 235] on span "Escalate Conversation" at bounding box center [706, 238] width 53 height 7
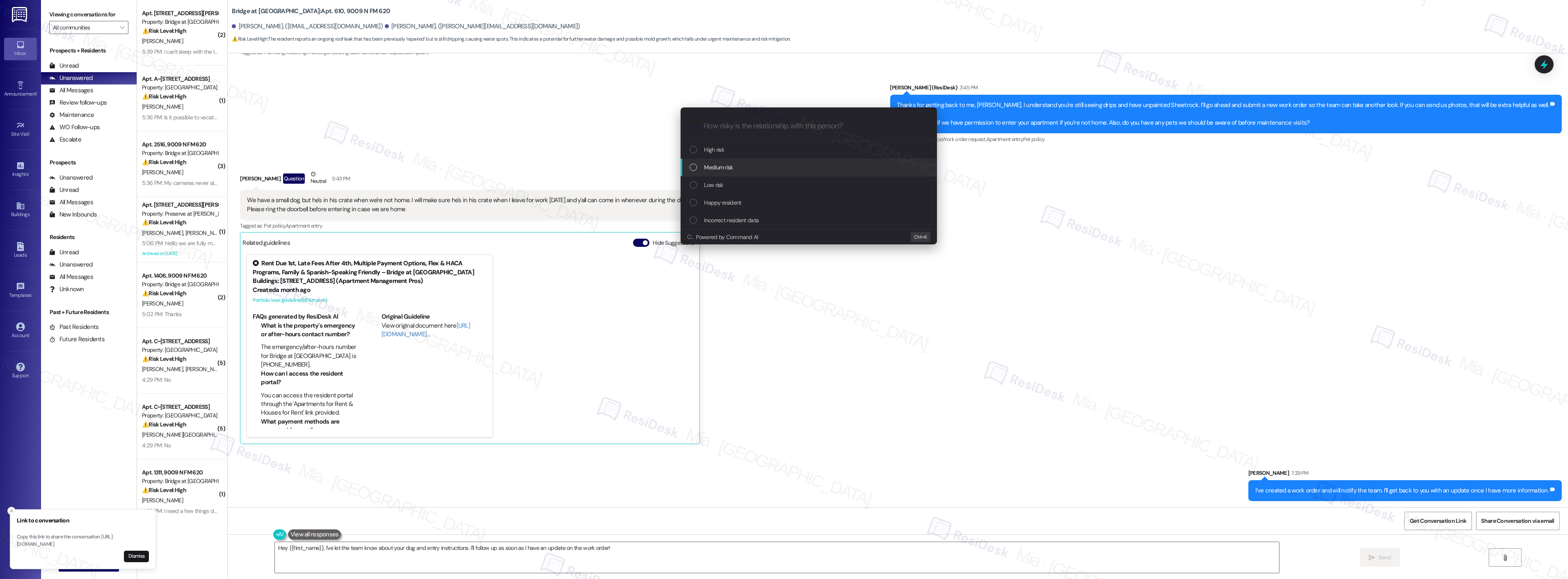
click at [698, 168] on div "Medium risk" at bounding box center [810, 167] width 240 height 9
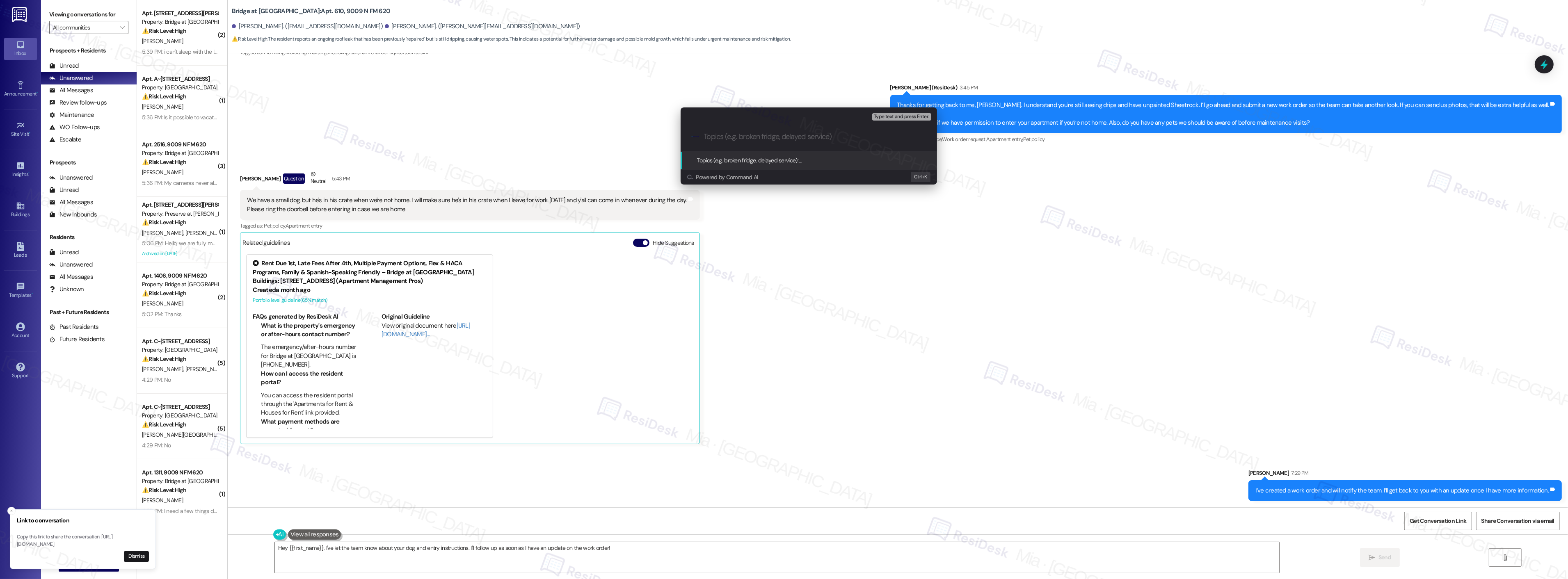
click at [748, 137] on input "Topics (e.g. broken fridge, delayed service)" at bounding box center [815, 136] width 223 height 9
paste input "Still seeing water drips and have unpainted Sheetrock for 6 months"
click at [704, 137] on input "Still seeing water drips and have unpainted Sheetrock for 6 months" at bounding box center [812, 136] width 216 height 9
type input "Resident is till seeing water drips and have unpainted Sheetrock for 6 months"
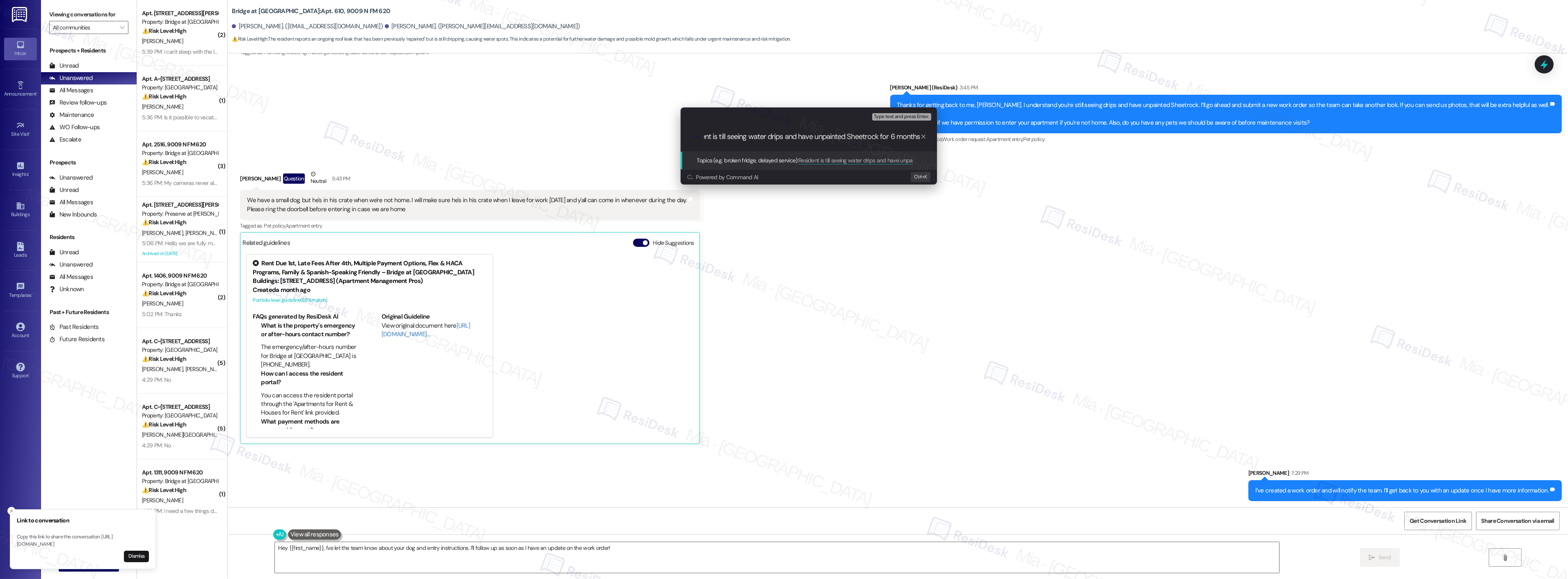
drag, startPoint x: 785, startPoint y: 137, endPoint x: 961, endPoint y: 140, distance: 176.0
click at [961, 140] on div "Escalate Conversation Medium risk Topics (e.g. broken fridge, delayed service) …" at bounding box center [784, 289] width 1568 height 579
click at [911, 134] on input "Resident is till seeing water drips and have unpainted Sheetrock for 6 months" at bounding box center [812, 136] width 216 height 9
click at [917, 137] on input "Resident is till seeing water drips and have unpainted Sheetrock for 6 months" at bounding box center [812, 136] width 216 height 9
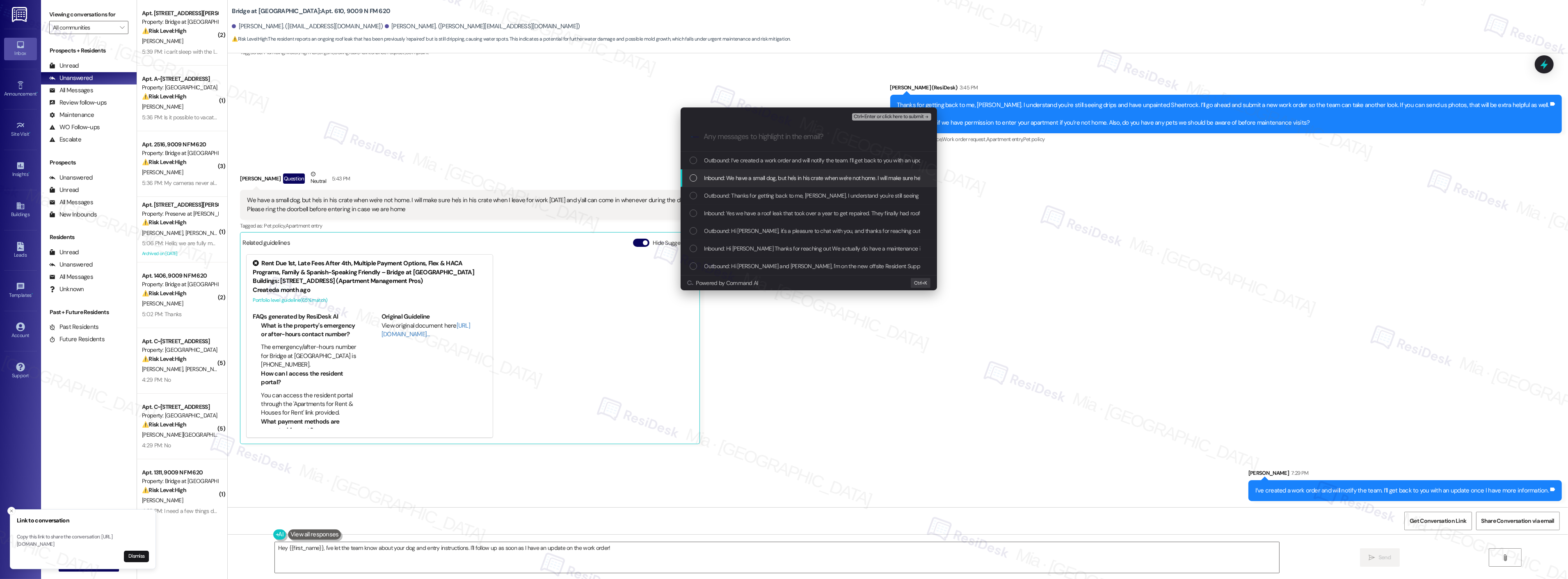
click at [695, 181] on div "List of options" at bounding box center [693, 178] width 7 height 7
click at [692, 207] on div "Inbound: Yes we have a roof leak that took over a year to get repaired. They fi…" at bounding box center [808, 213] width 256 height 17
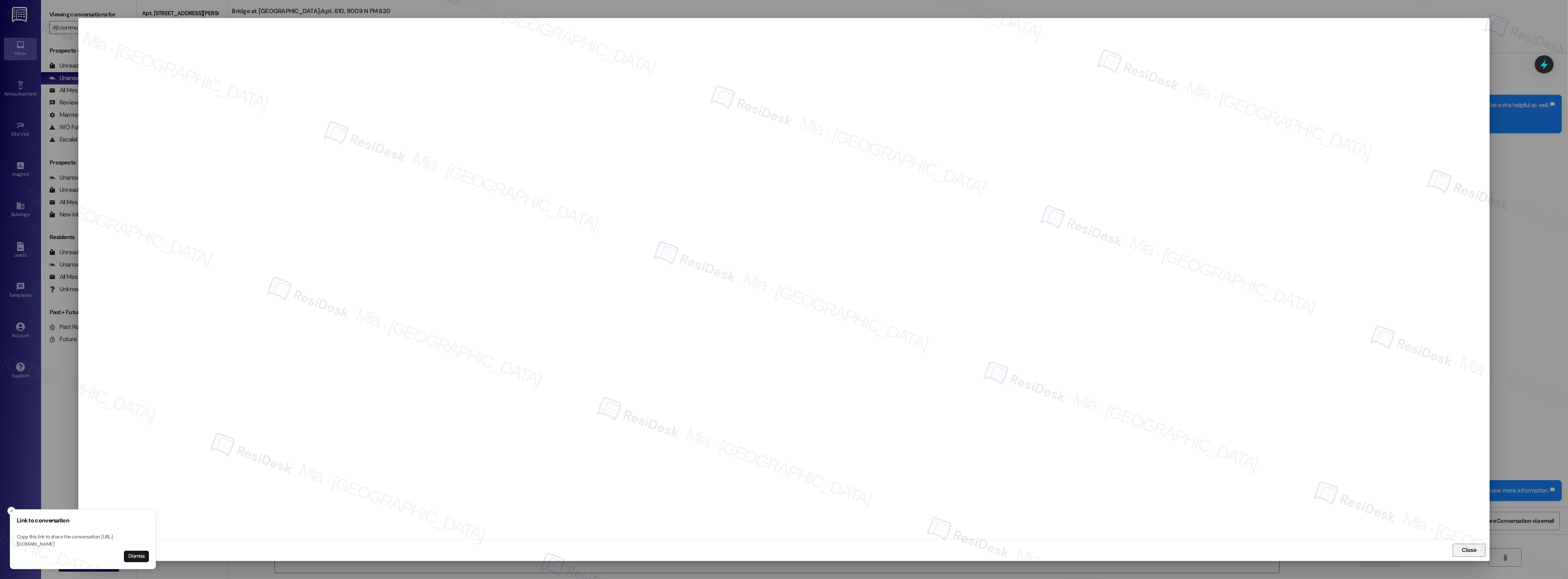
click at [1475, 549] on span "Close" at bounding box center [1469, 550] width 14 height 9
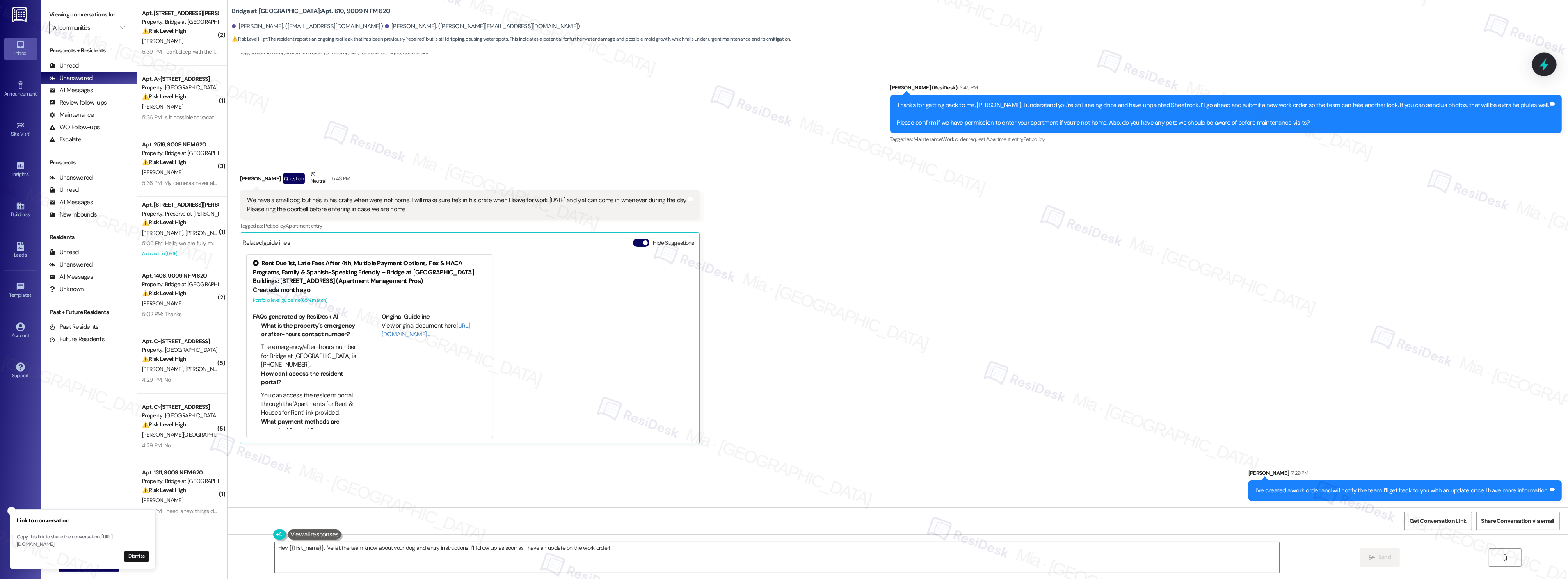
click at [1545, 60] on icon at bounding box center [1544, 64] width 10 height 13
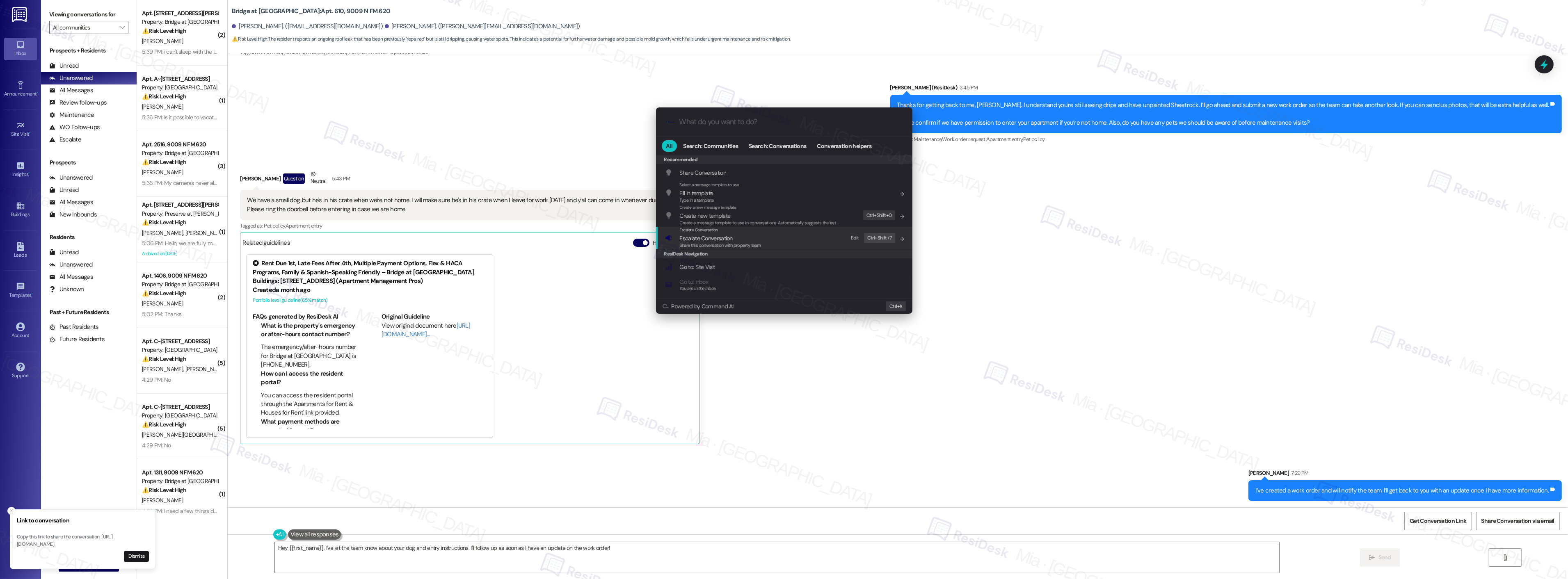
click at [714, 239] on span "Escalate Conversation" at bounding box center [706, 238] width 53 height 7
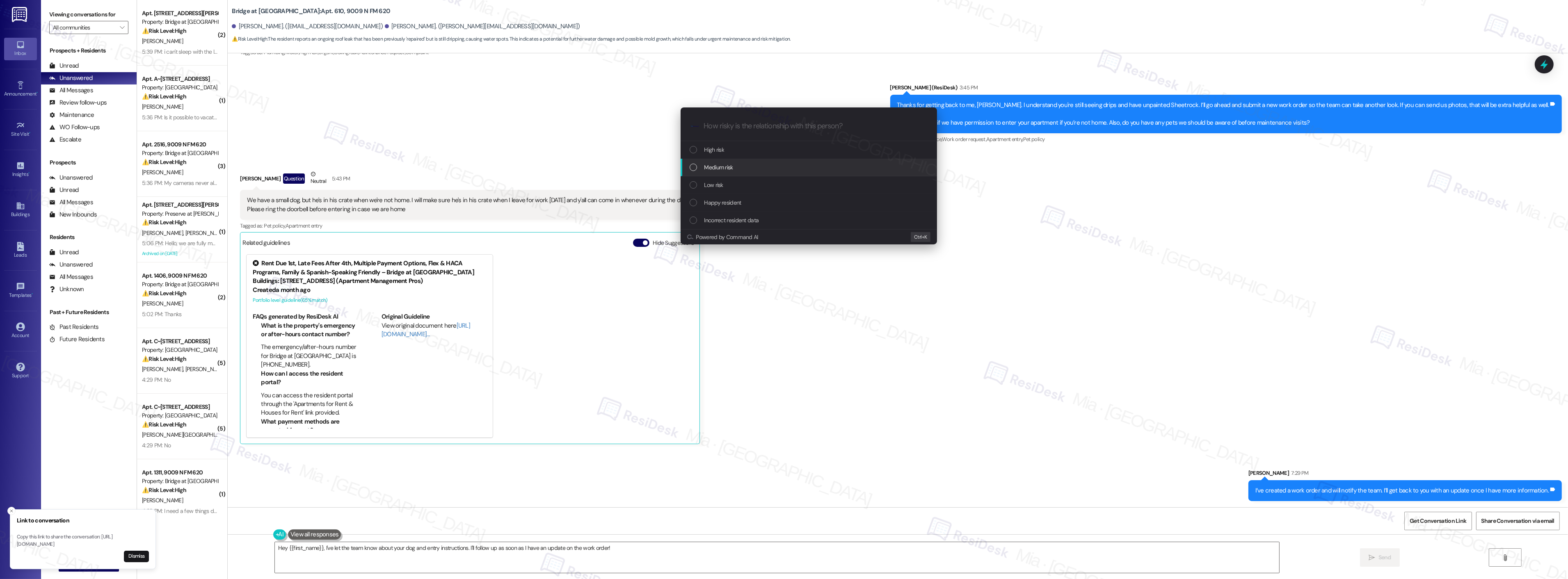
click at [707, 169] on span "Medium risk" at bounding box center [719, 167] width 29 height 9
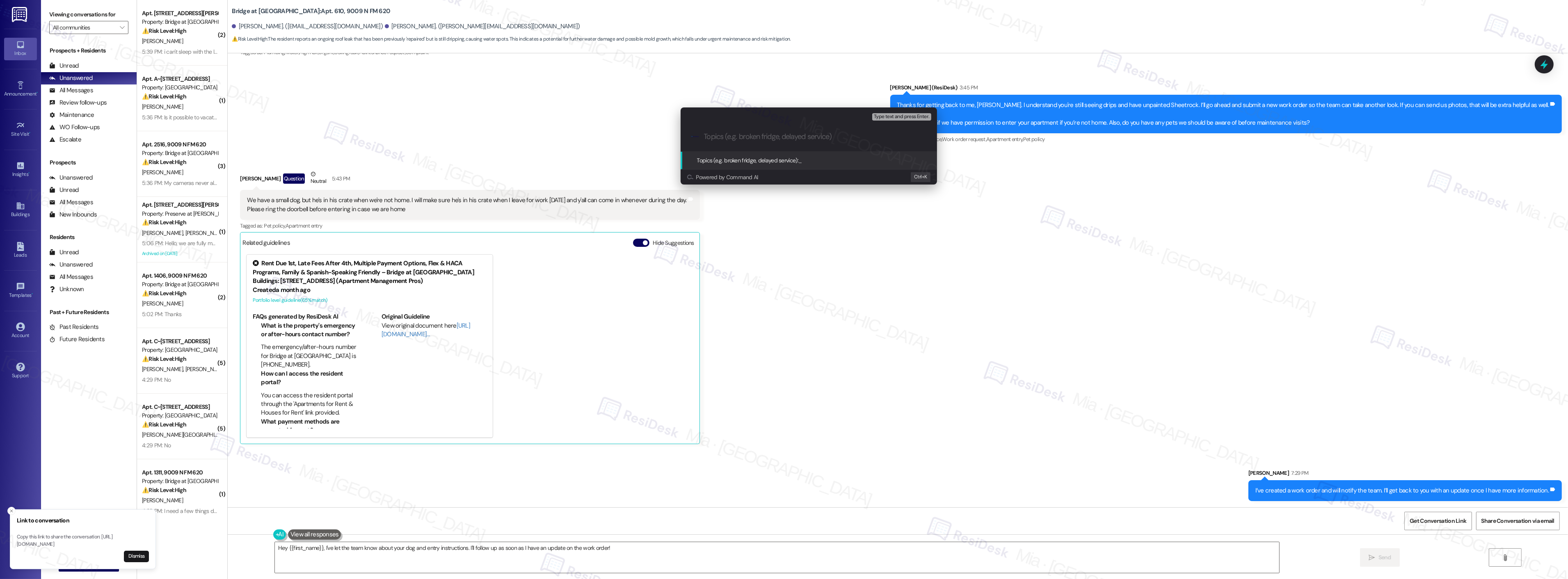
click at [729, 138] on input "Topics (e.g. broken fridge, delayed service)" at bounding box center [815, 136] width 223 height 9
paste input "Resident is till seeing water drips and have unpainted Sheetrock for 6 months"
type input "Resident is till seeing water drips and have unpainted Sheetrock for 6 months"
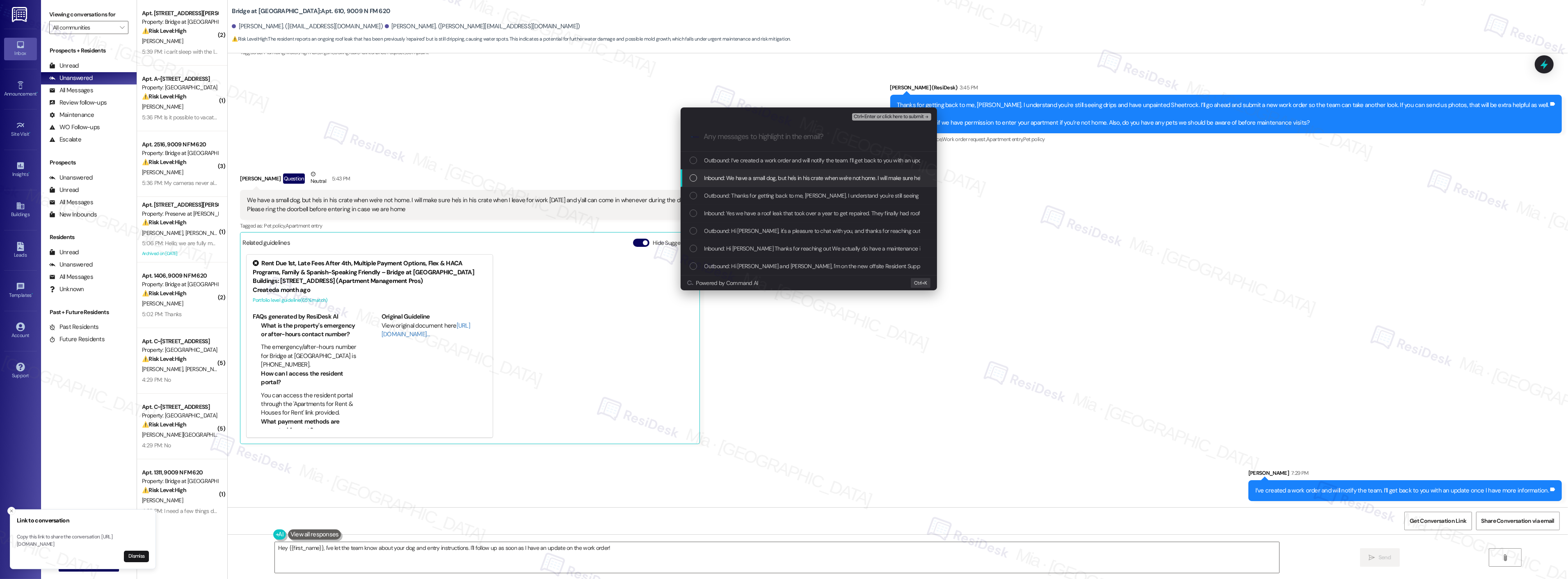
click at [696, 179] on div "List of options" at bounding box center [693, 178] width 7 height 7
click at [696, 215] on div "List of options" at bounding box center [693, 213] width 7 height 7
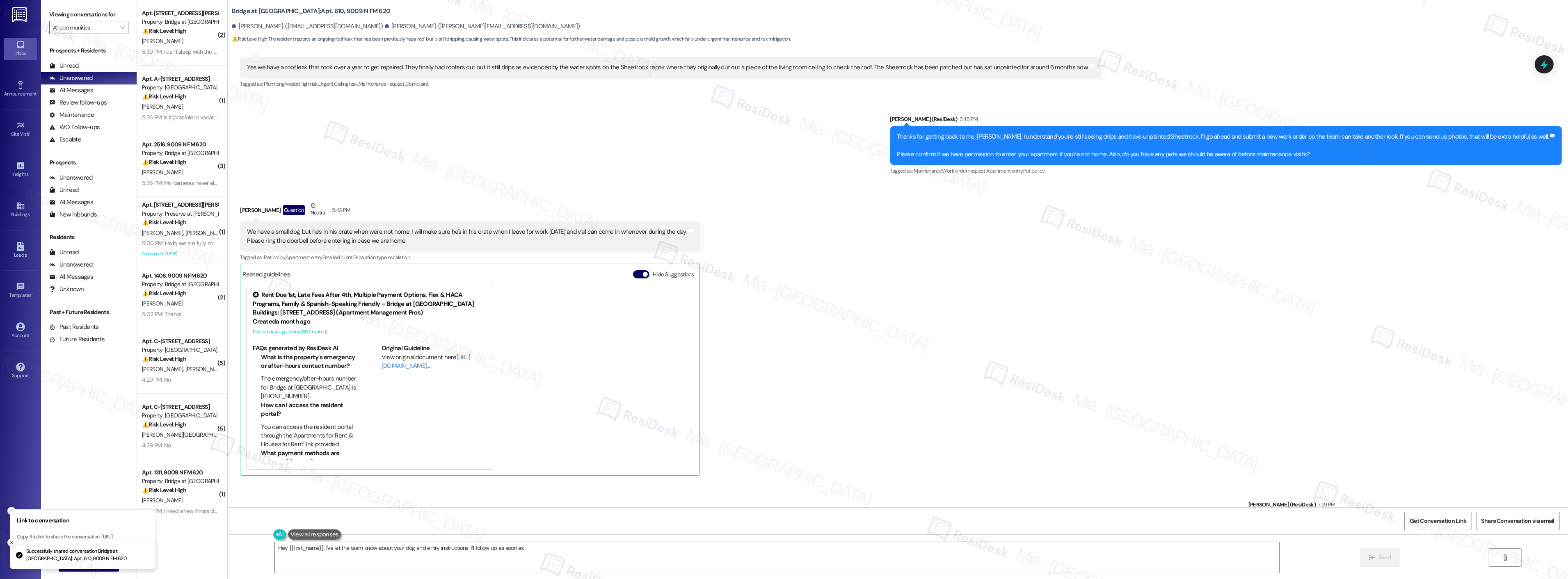
scroll to position [282, 0]
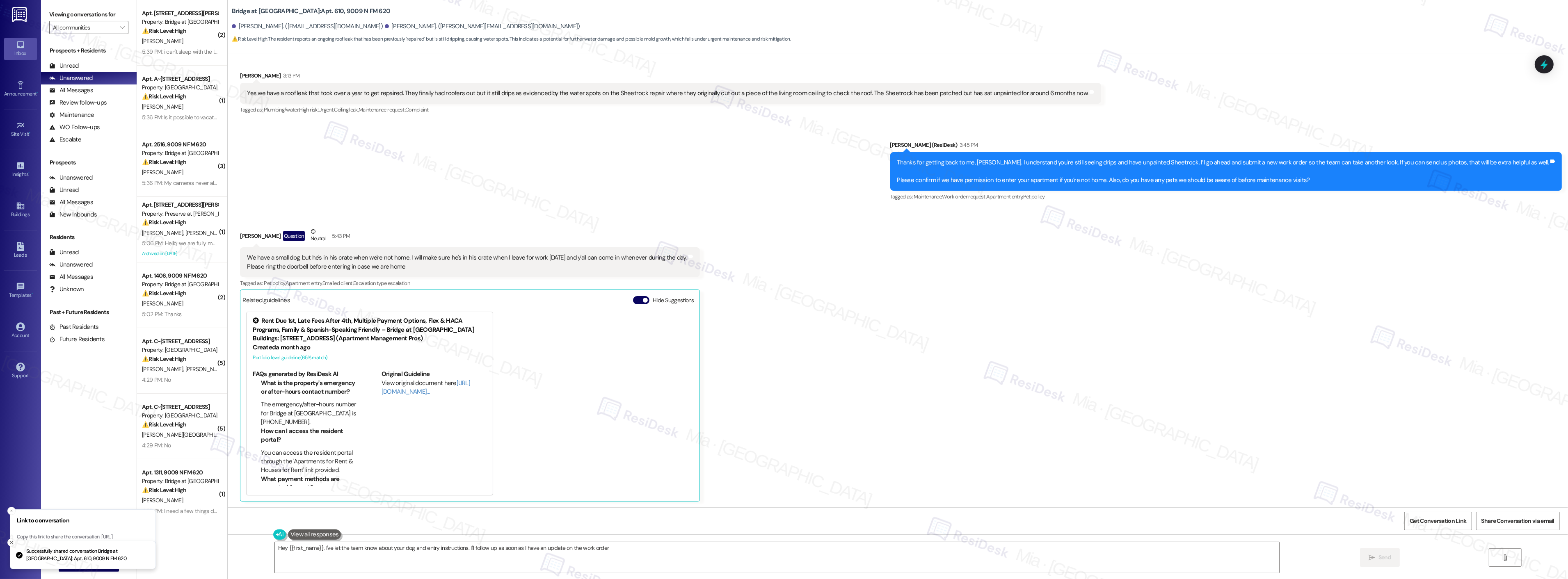
type textarea "Hey {{first_name}}, I've let the team know about your dog and entry instruction…"
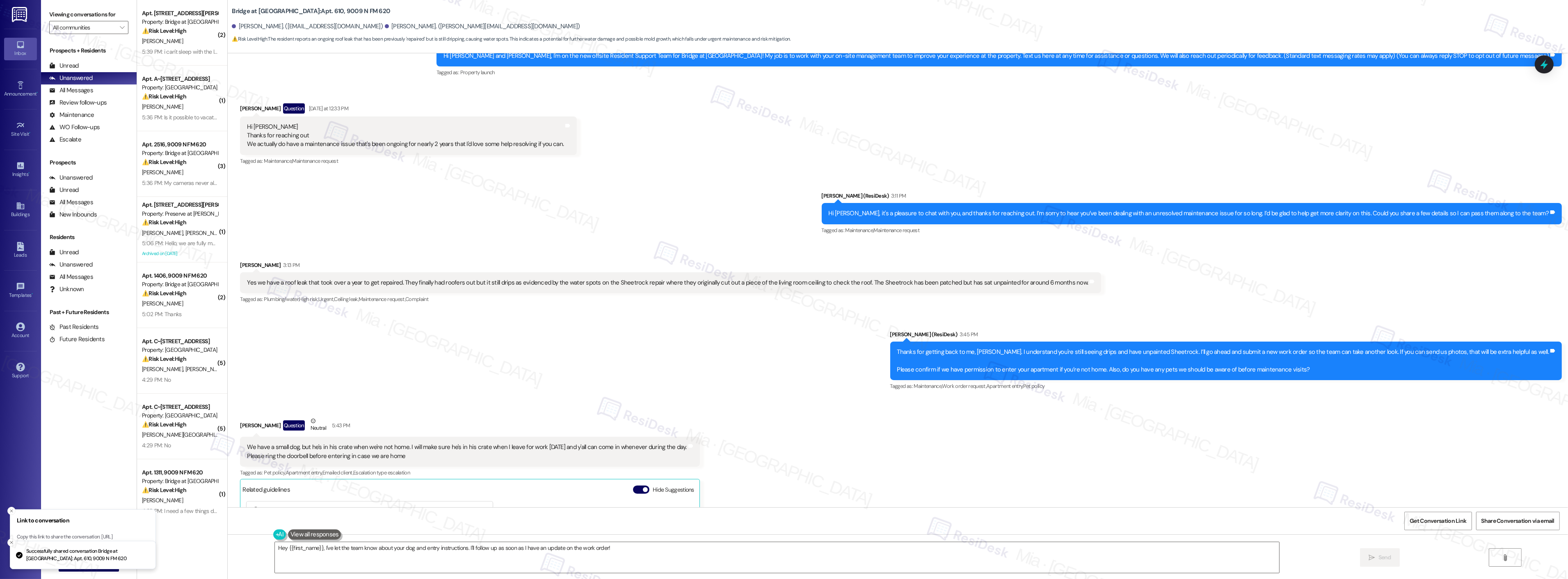
scroll to position [0, 0]
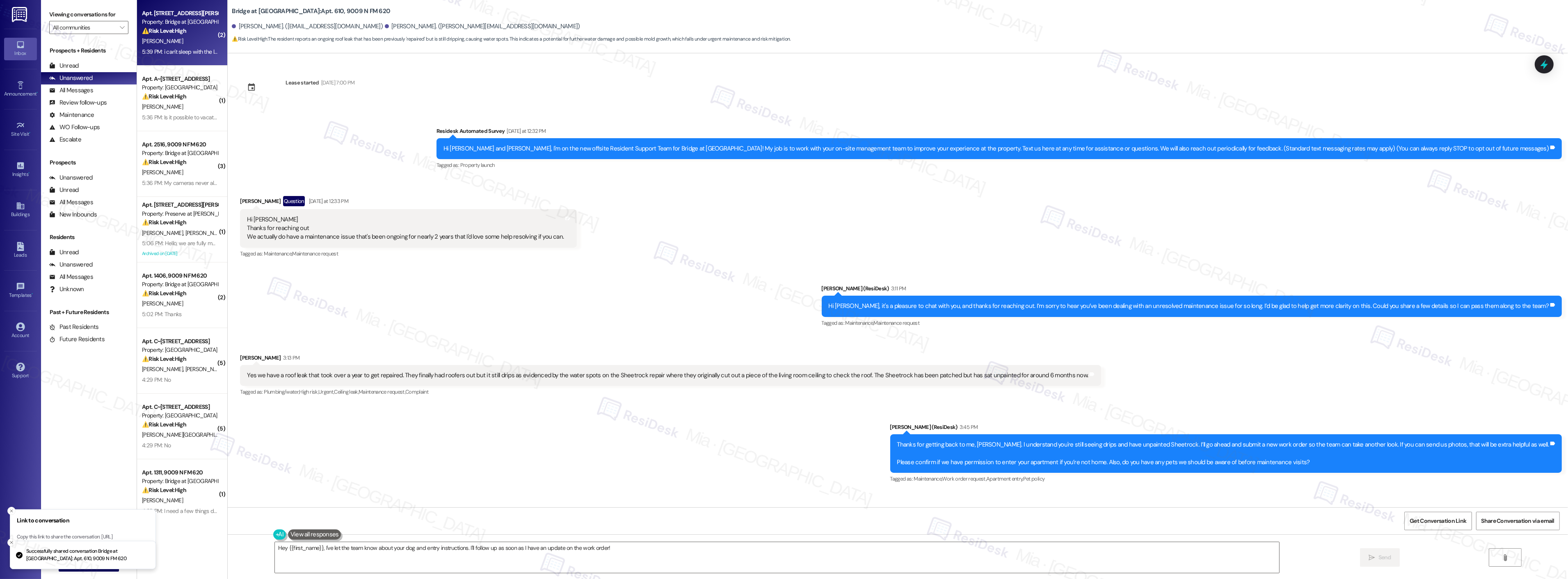
click at [177, 48] on div "5:39 PM: i can't sleep with the lousy machine 5:39 PM: i can't sleep with the l…" at bounding box center [195, 52] width 106 height 7
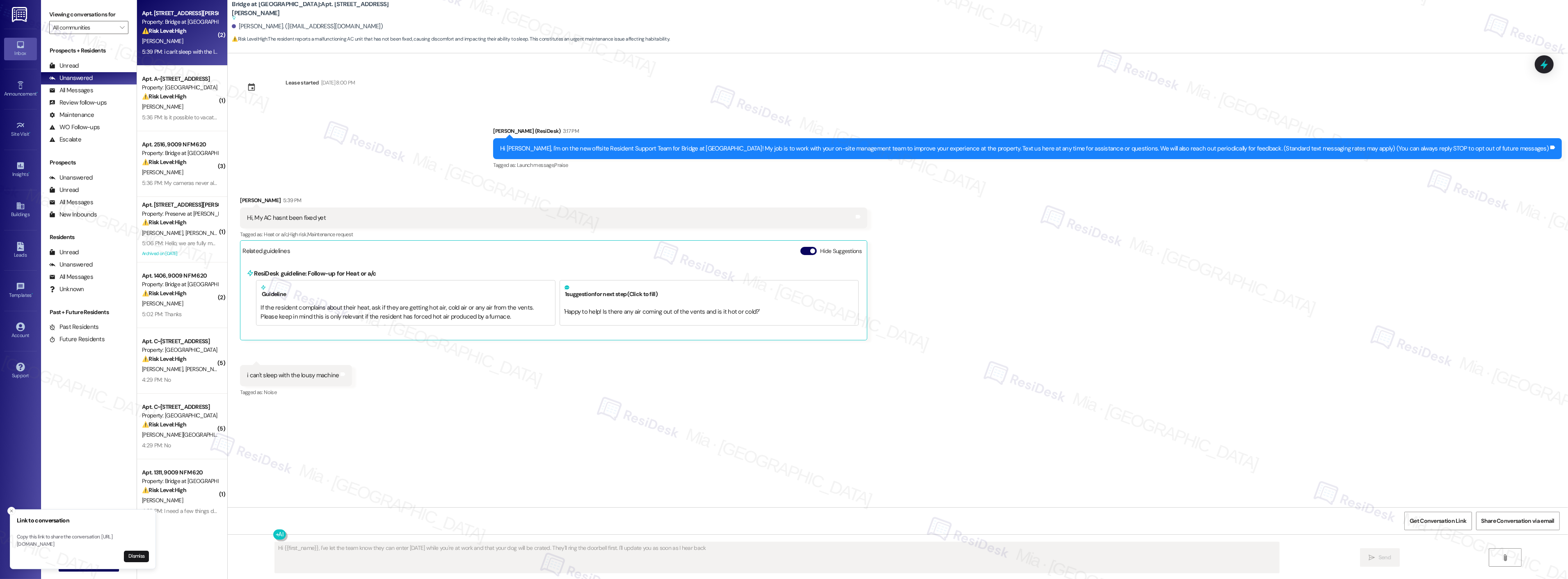
type textarea "Hi {{first_name}}, I've let the team know they can enter [DATE] while you're at…"
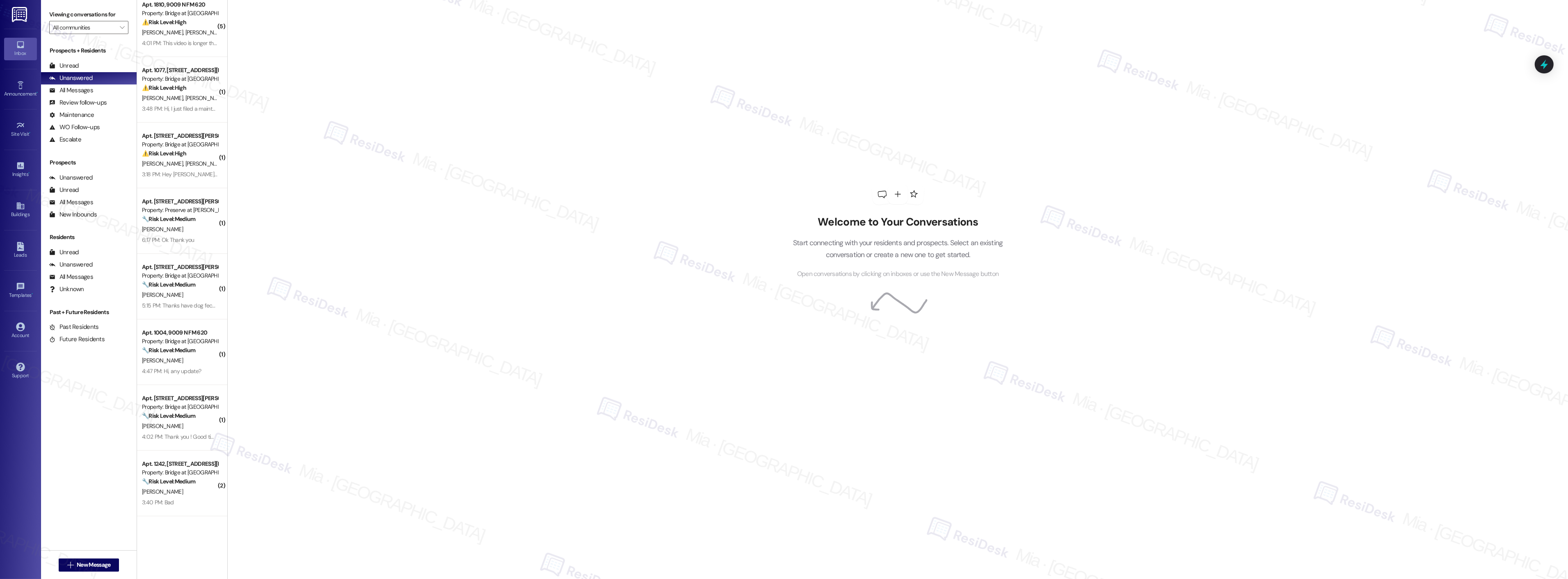
scroll to position [684, 0]
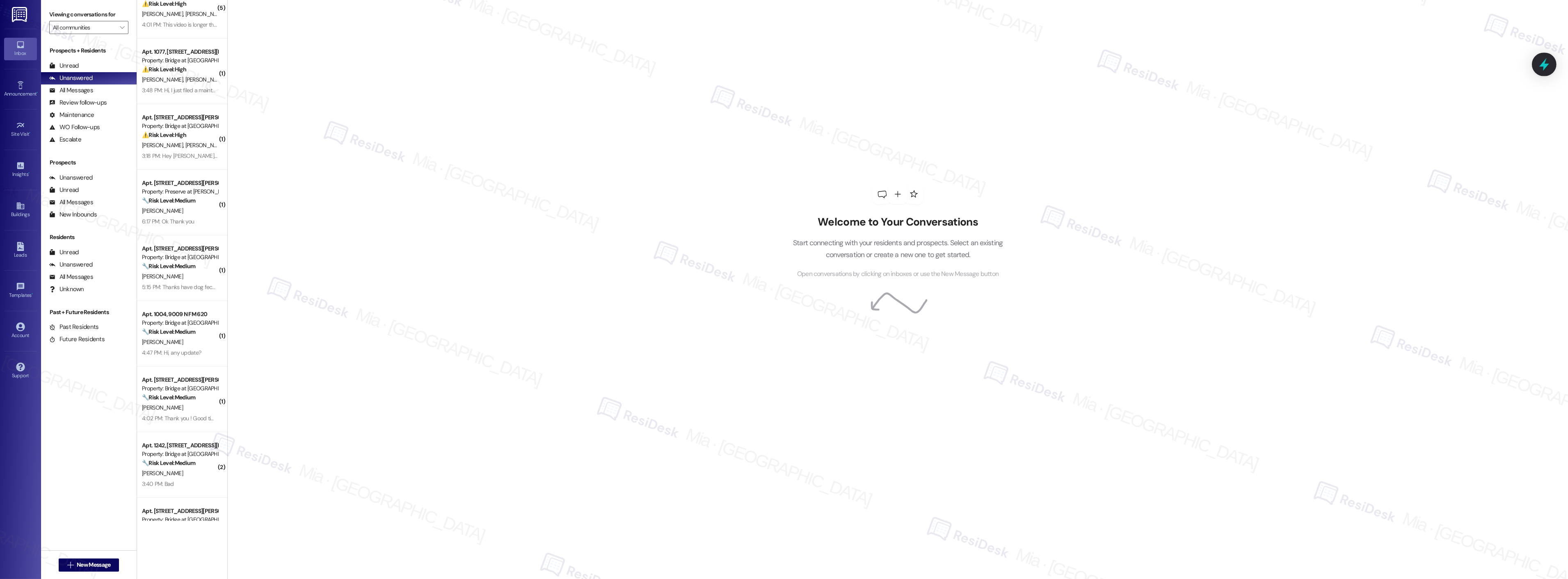
click at [1553, 60] on div at bounding box center [1544, 64] width 25 height 23
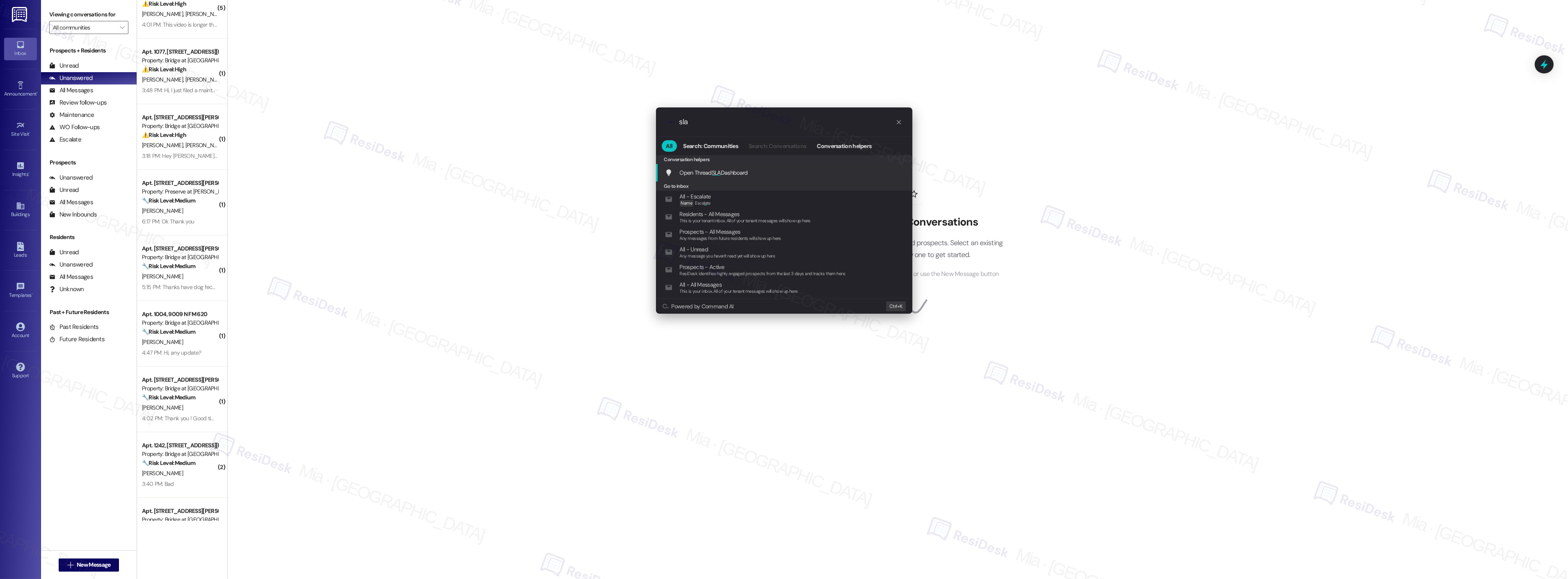
type input "sla"
click at [711, 170] on span "Open Thread SLA Dashboard" at bounding box center [713, 172] width 68 height 7
